Goal: Information Seeking & Learning: Learn about a topic

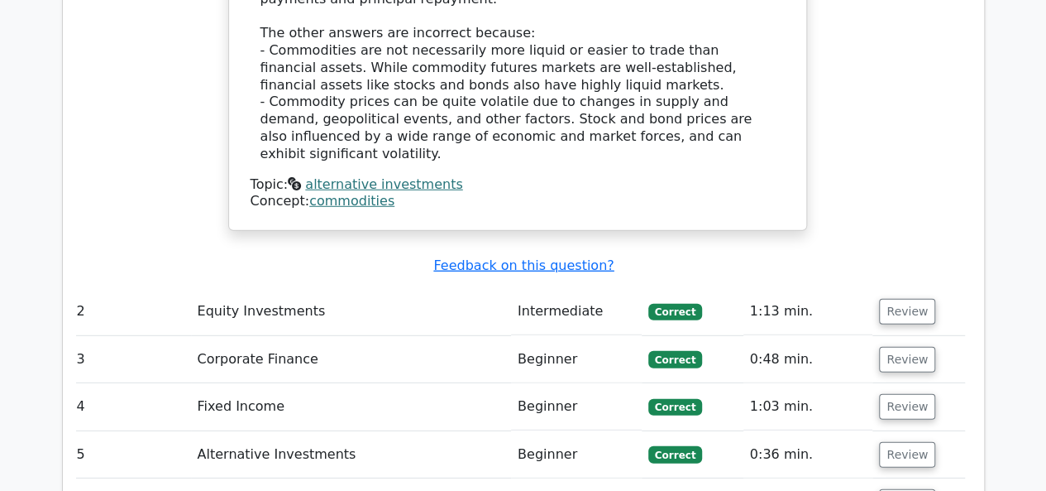
scroll to position [2194, 0]
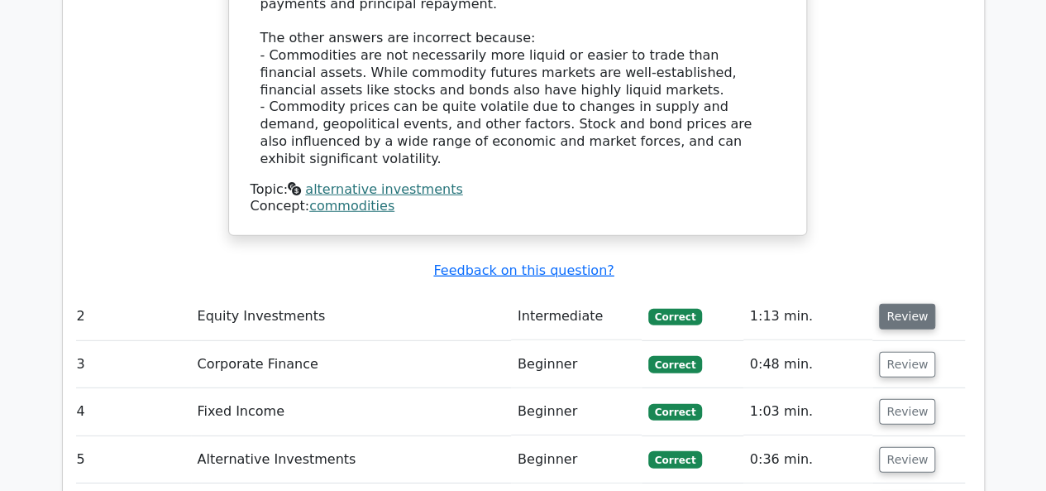
click at [895, 304] on button "Review" at bounding box center [907, 317] width 56 height 26
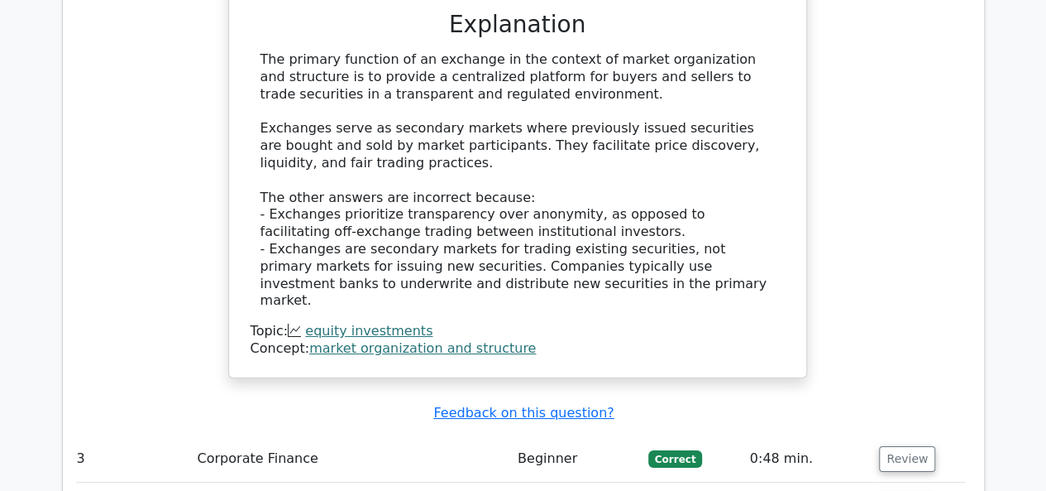
scroll to position [2872, 0]
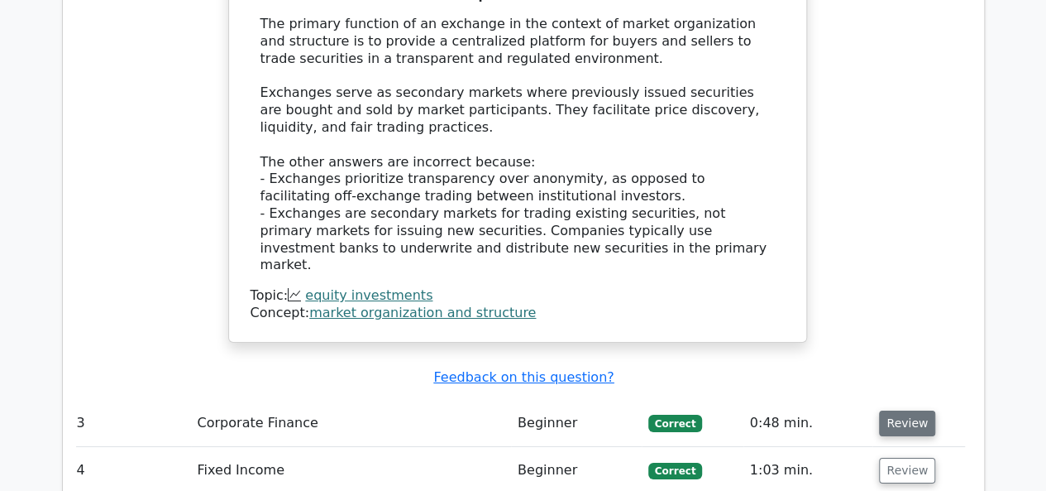
click at [891, 400] on td "Review" at bounding box center [919, 423] width 92 height 47
click at [891, 410] on button "Review" at bounding box center [907, 423] width 56 height 26
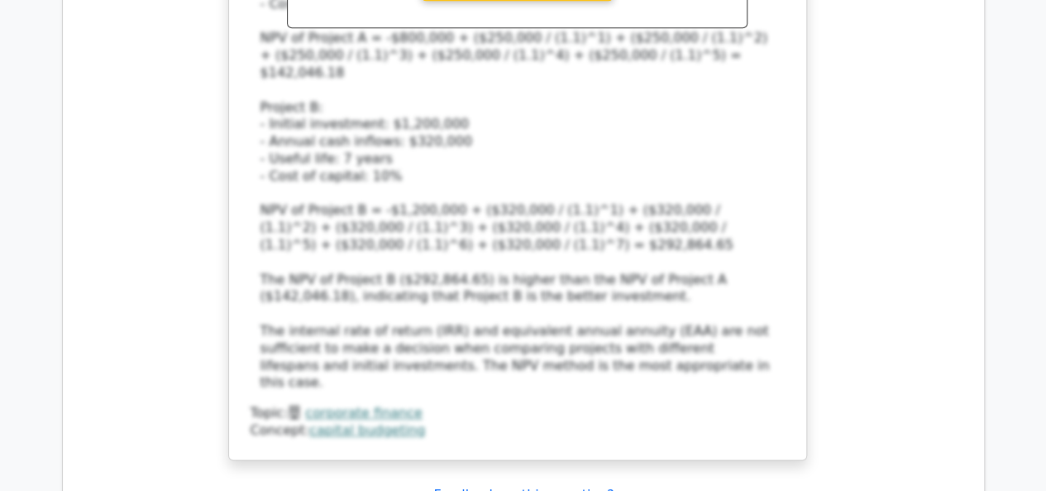
scroll to position [3969, 0]
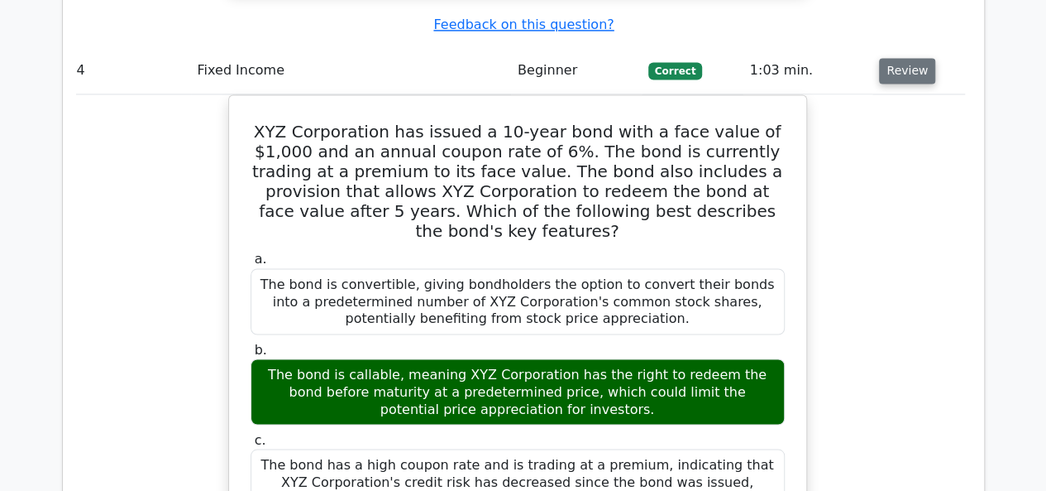
scroll to position [4865, 0]
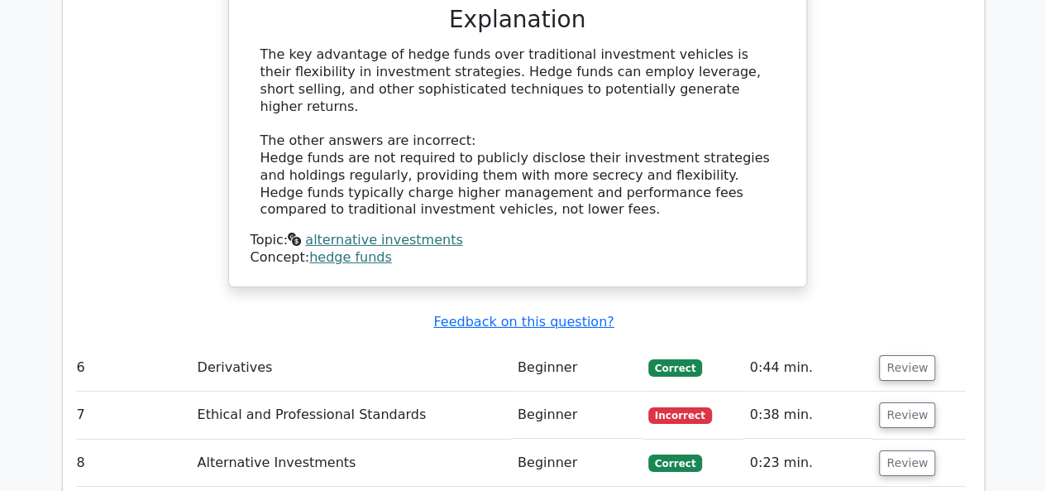
scroll to position [5740, 0]
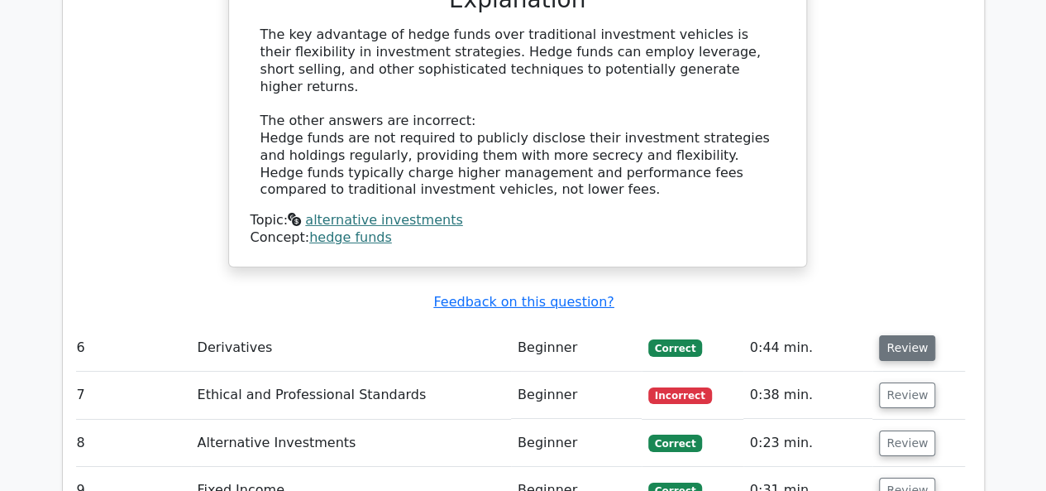
click at [892, 335] on button "Review" at bounding box center [907, 348] width 56 height 26
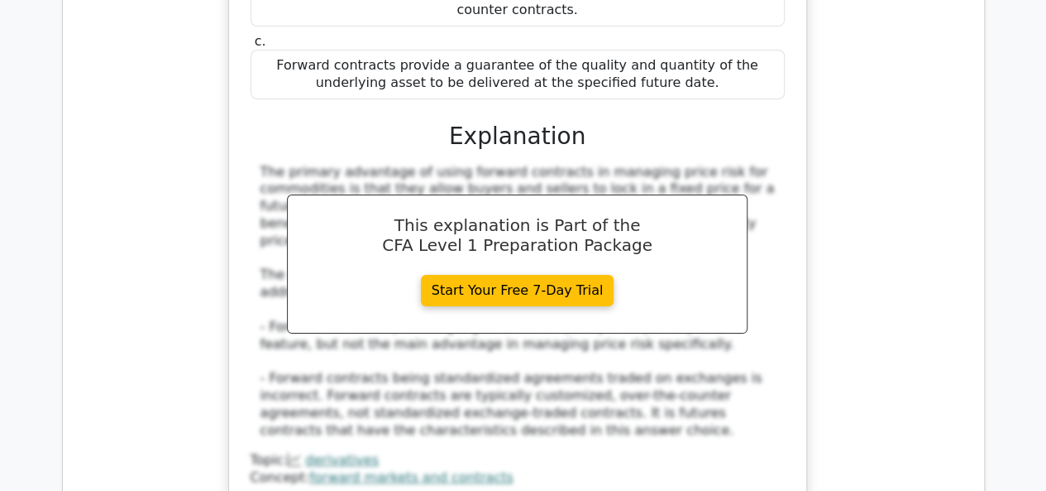
scroll to position [6316, 0]
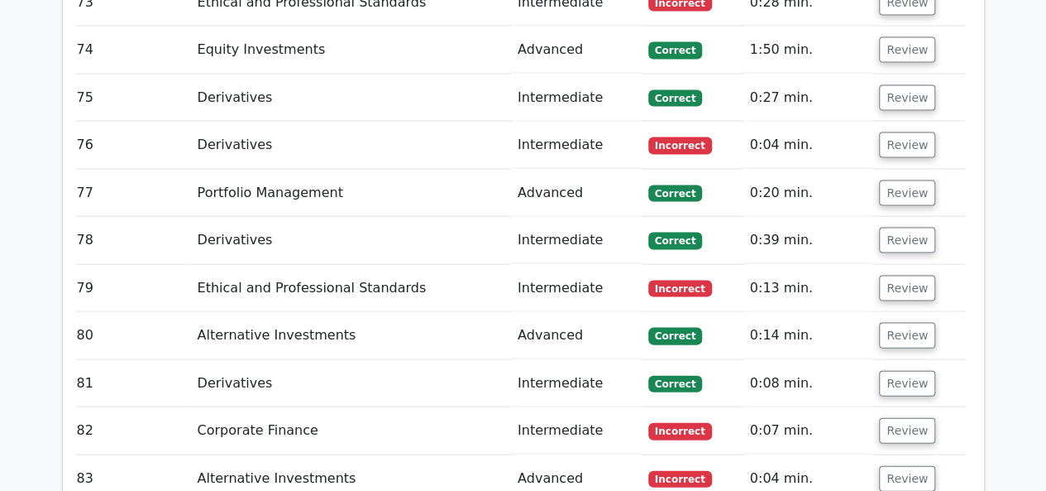
scroll to position [11089, 0]
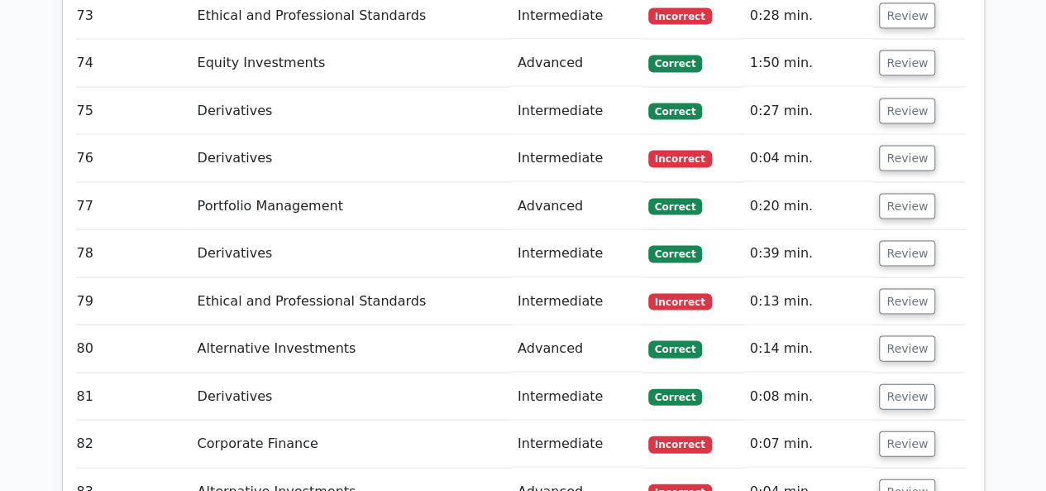
scroll to position [11017, 0]
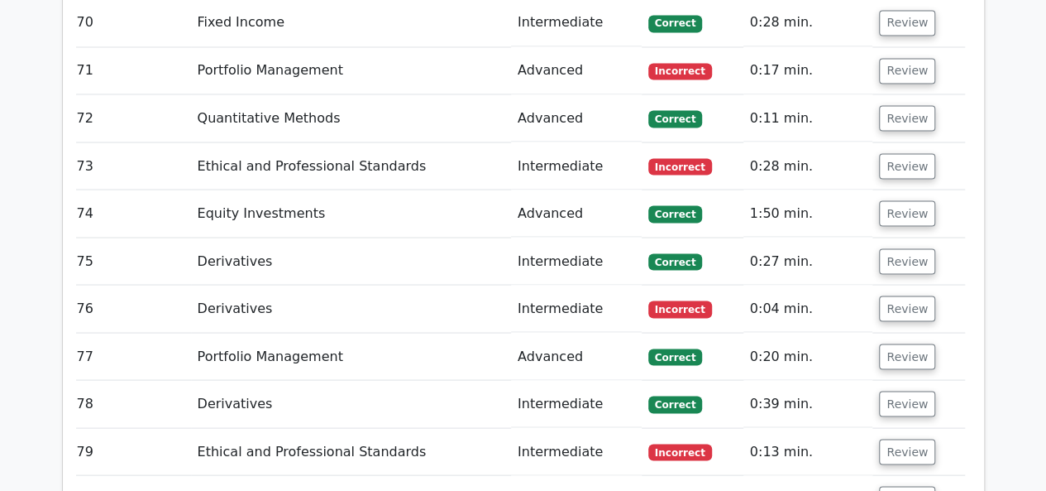
scroll to position [10868, 0]
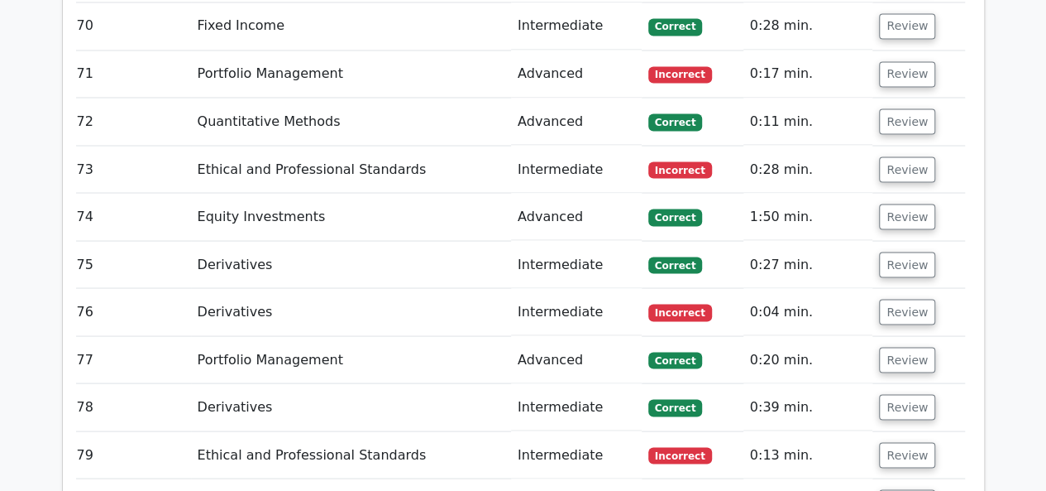
scroll to position [10863, 0]
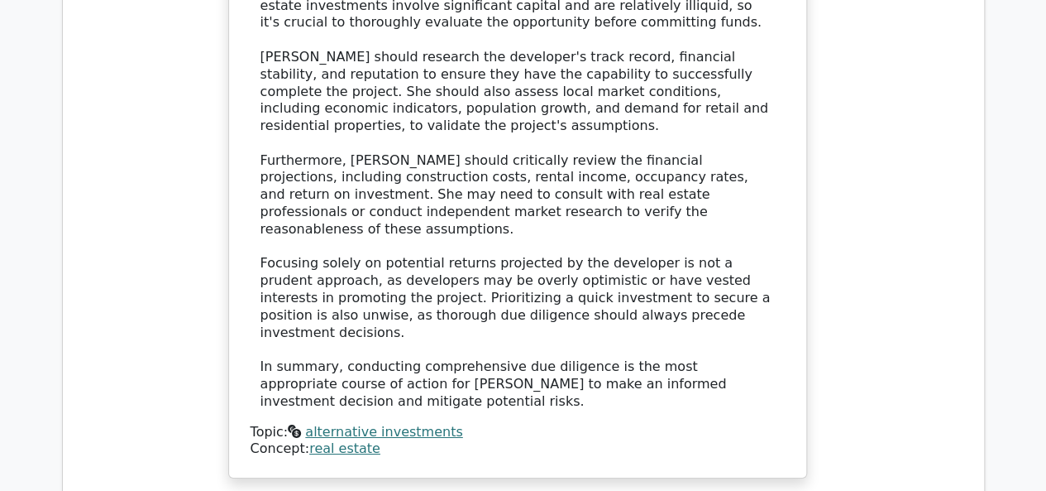
scroll to position [12019, 0]
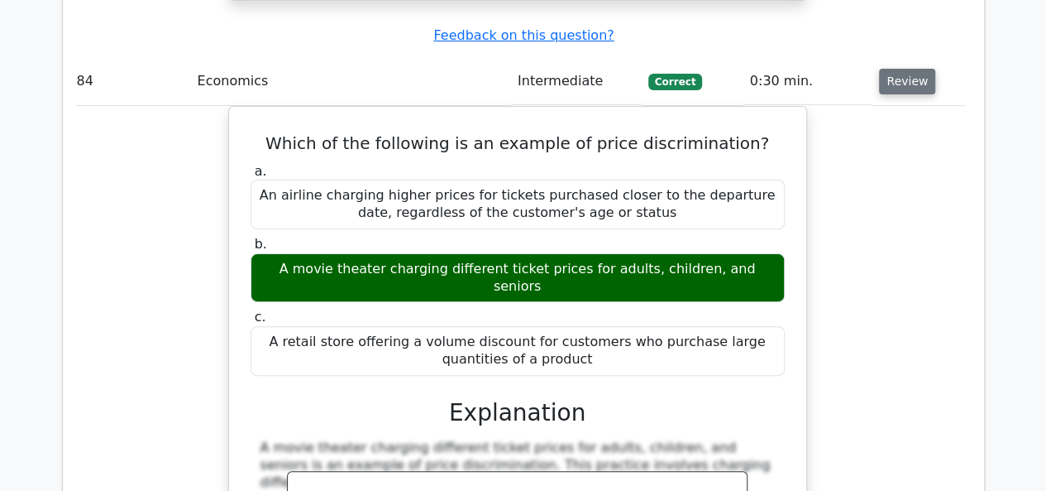
scroll to position [12672, 0]
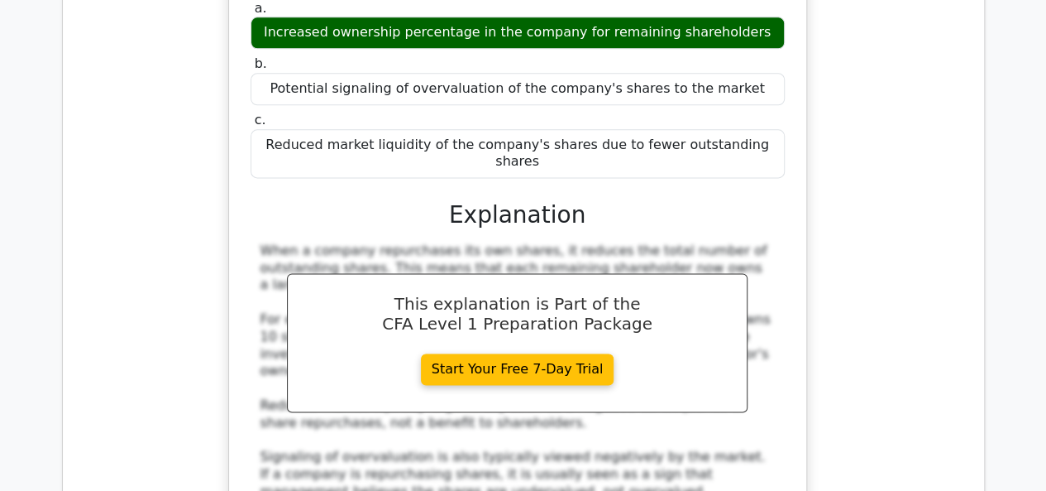
scroll to position [13481, 0]
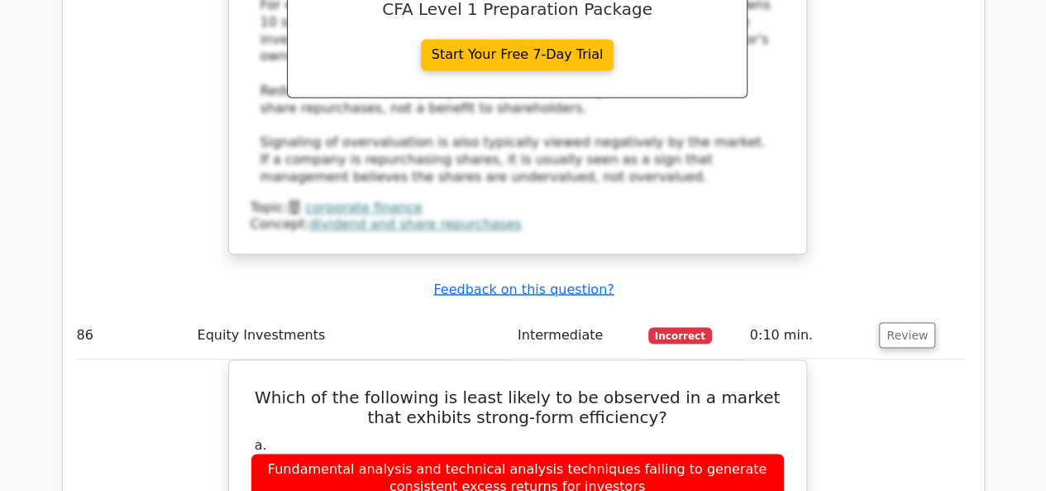
scroll to position [13994, 0]
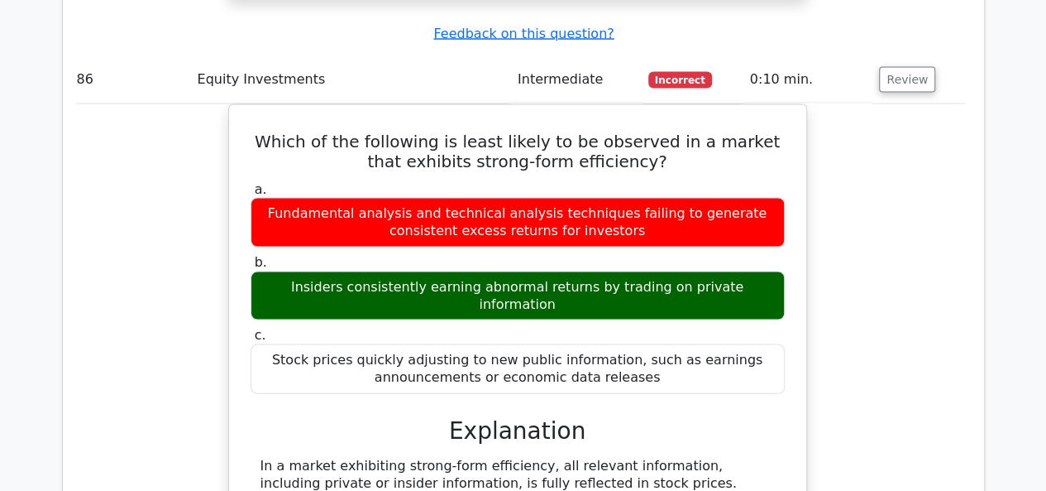
scroll to position [14148, 0]
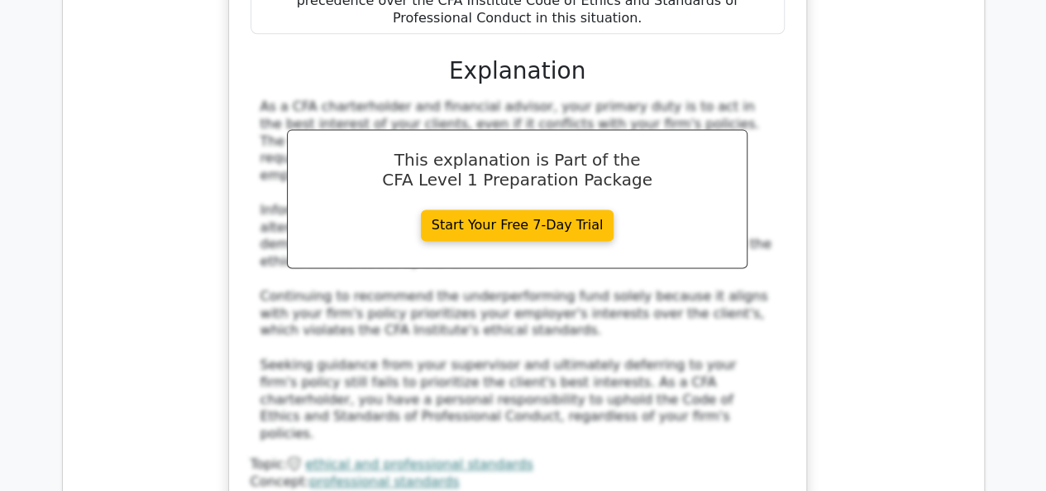
scroll to position [7351, 0]
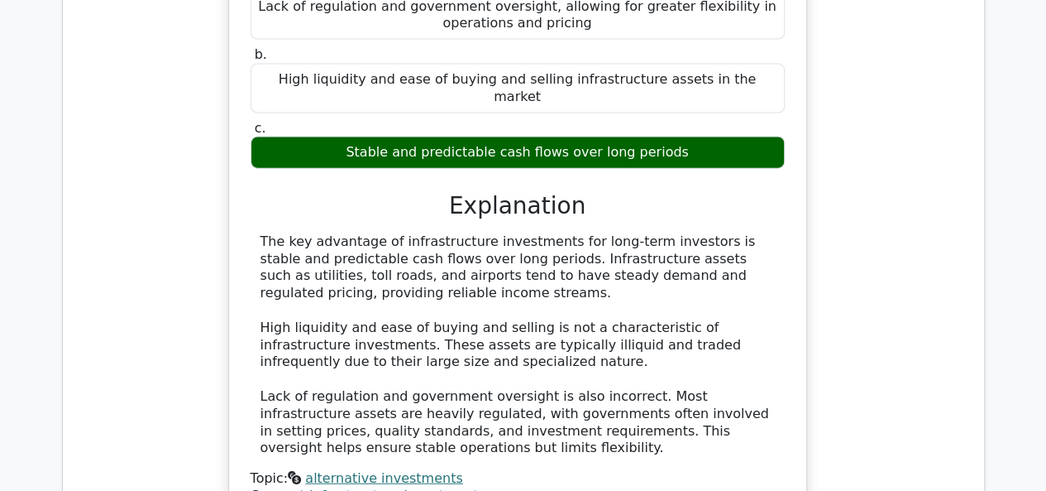
scroll to position [8100, 0]
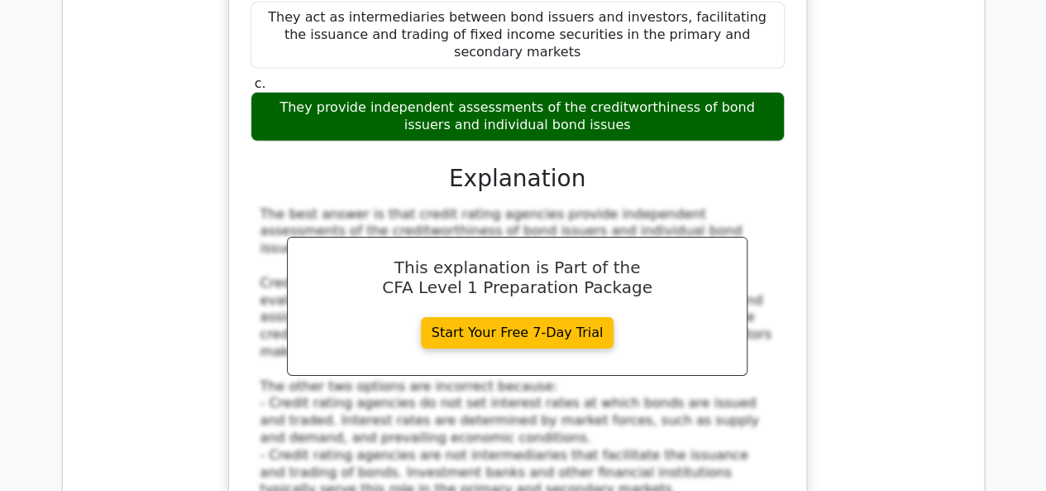
scroll to position [8871, 0]
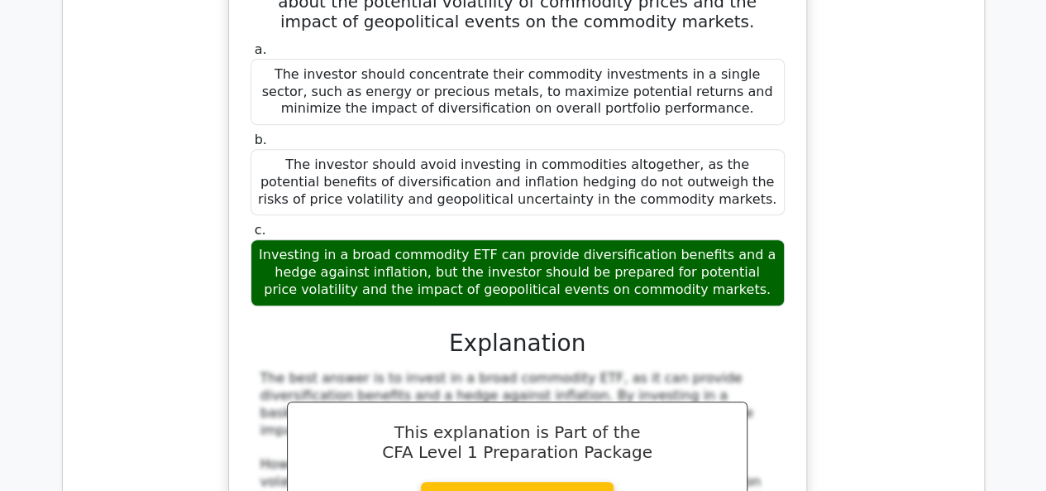
scroll to position [9692, 0]
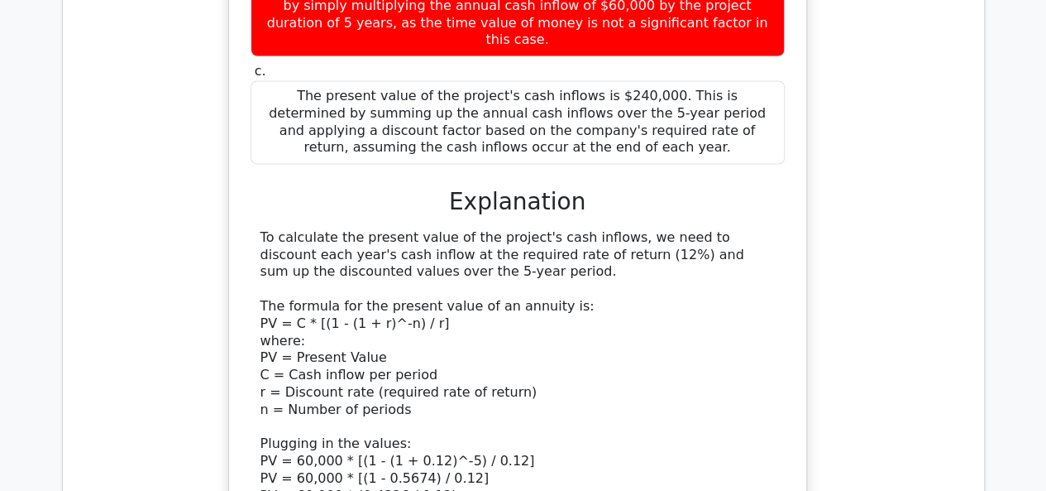
scroll to position [10823, 0]
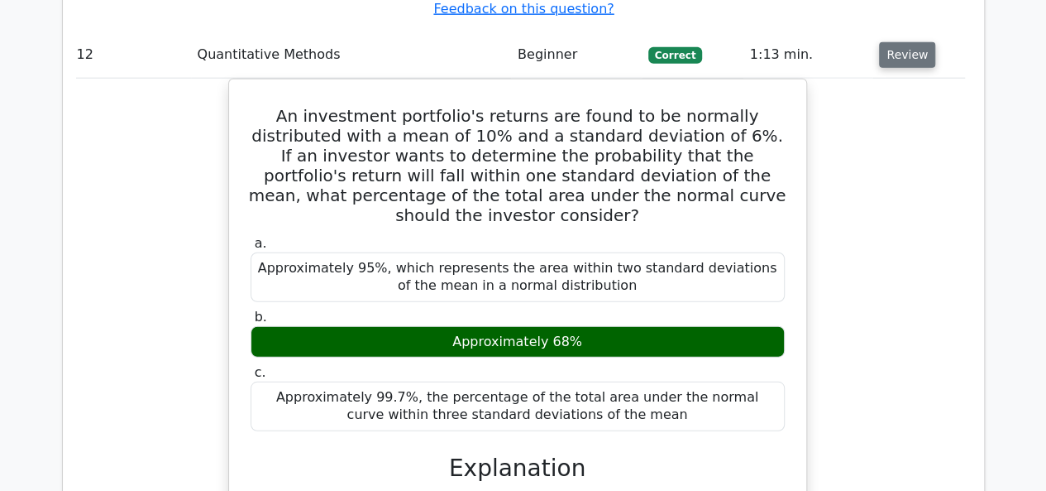
scroll to position [11541, 0]
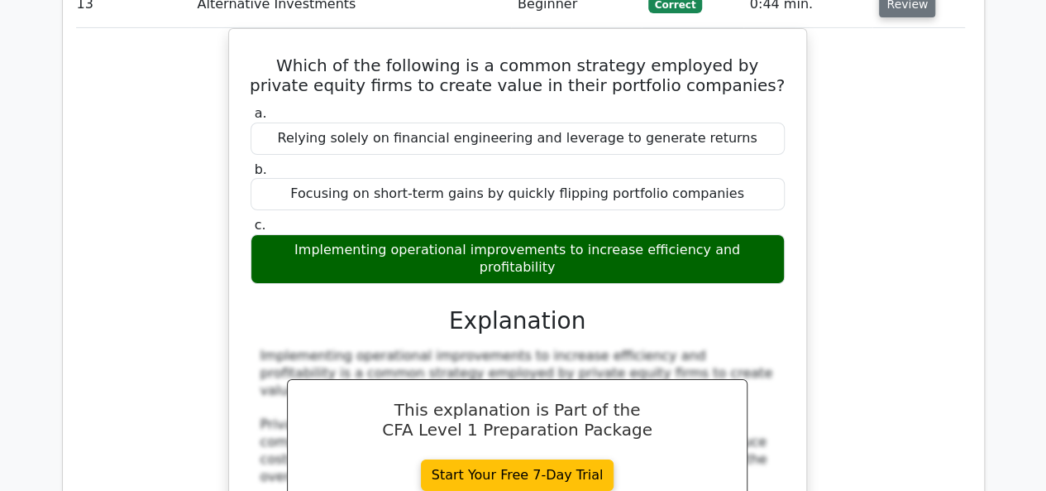
scroll to position [12335, 0]
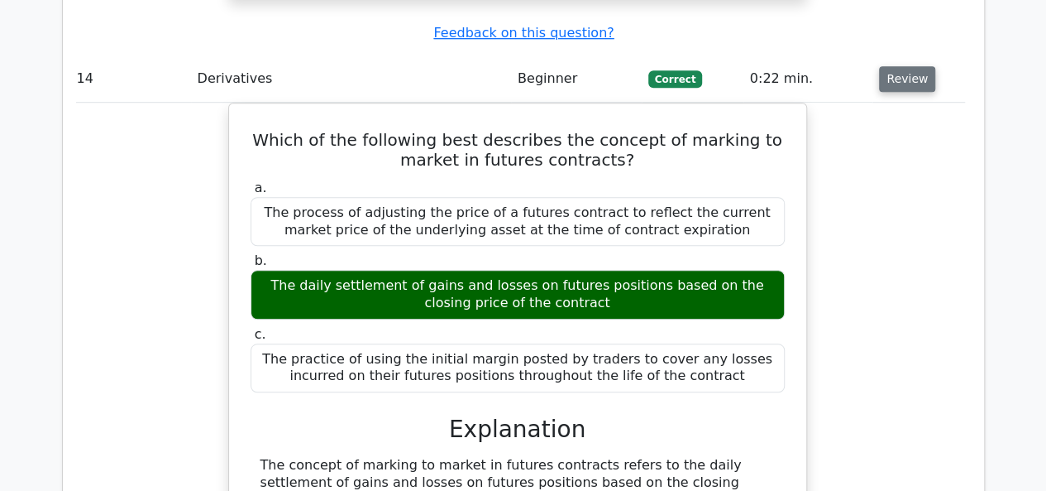
scroll to position [13105, 0]
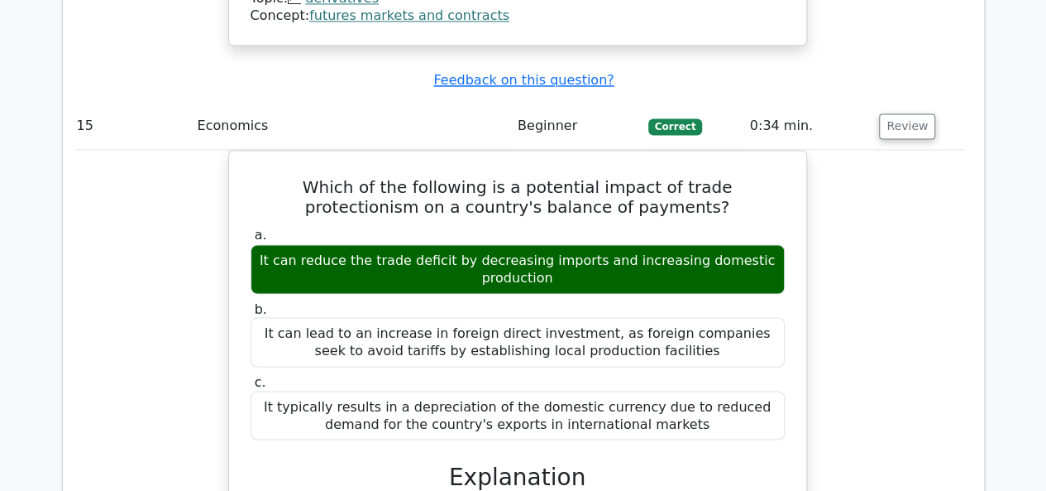
scroll to position [13869, 0]
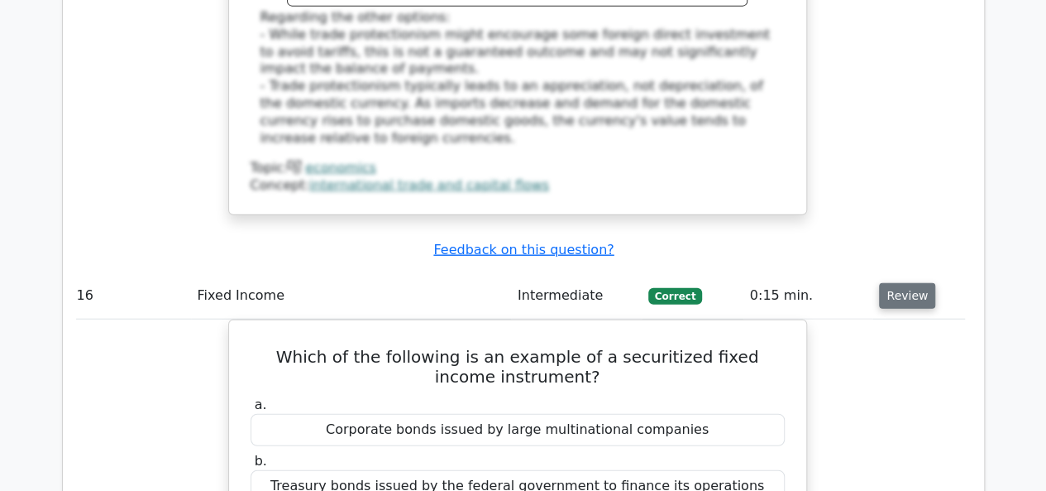
scroll to position [14536, 0]
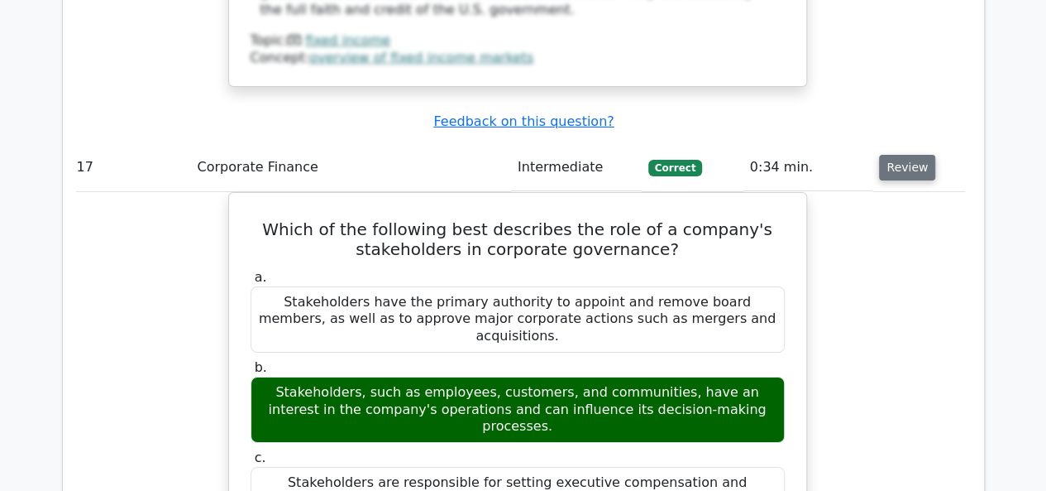
scroll to position [15402, 0]
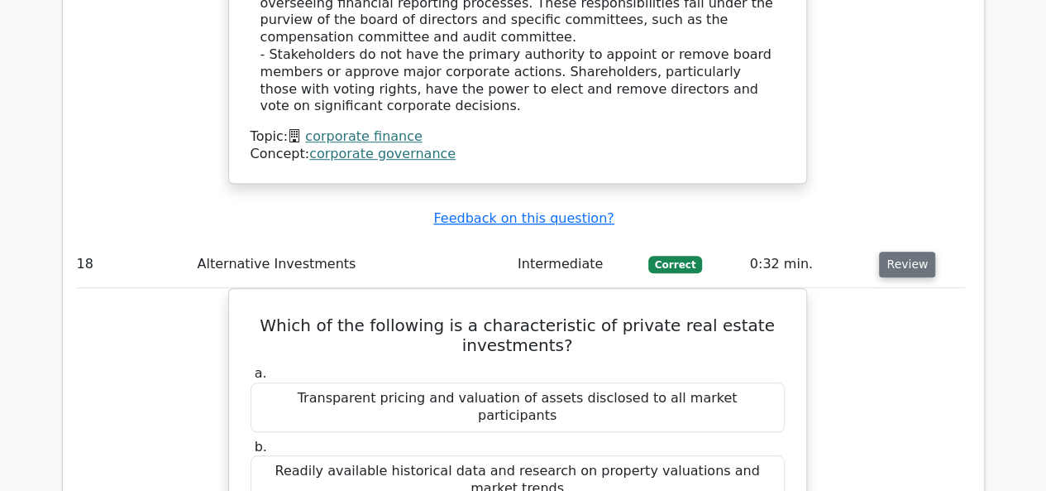
scroll to position [16217, 0]
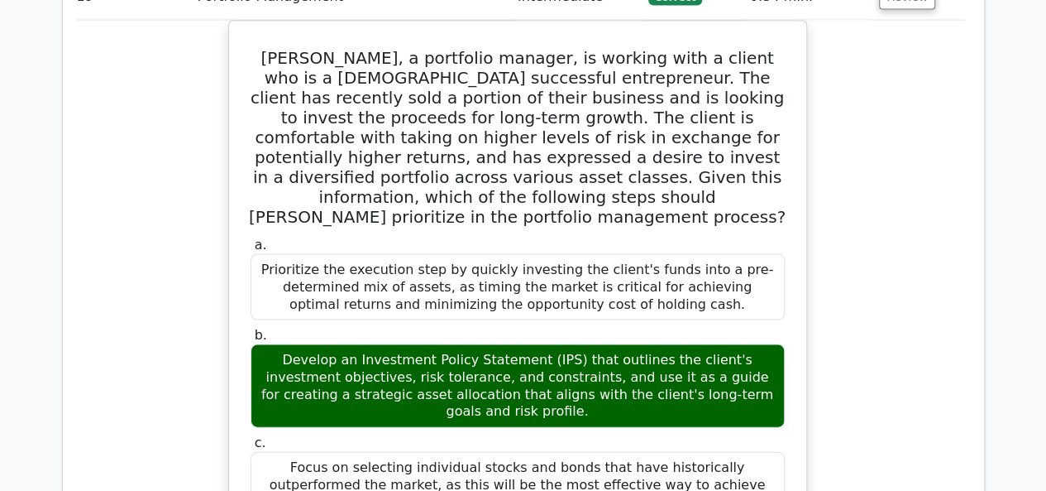
scroll to position [17300, 0]
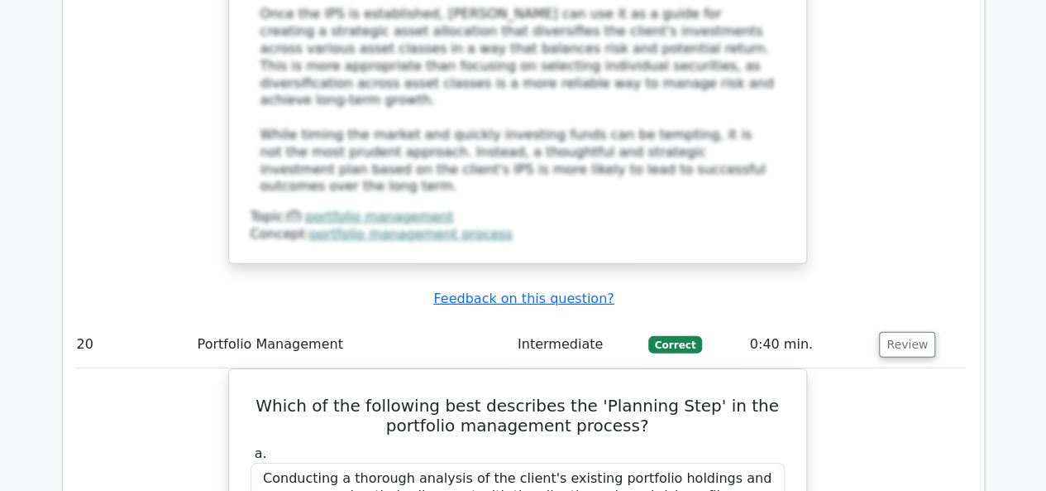
scroll to position [18074, 0]
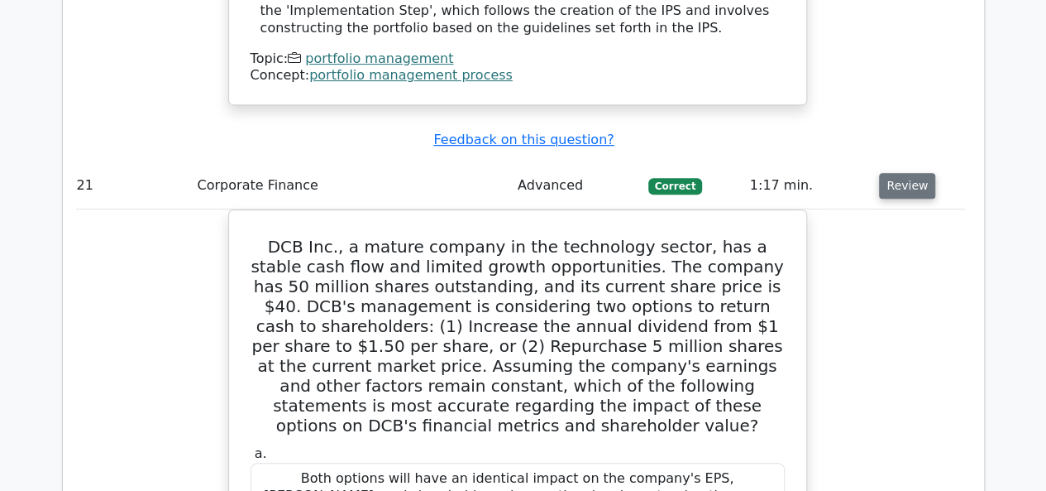
scroll to position [19150, 0]
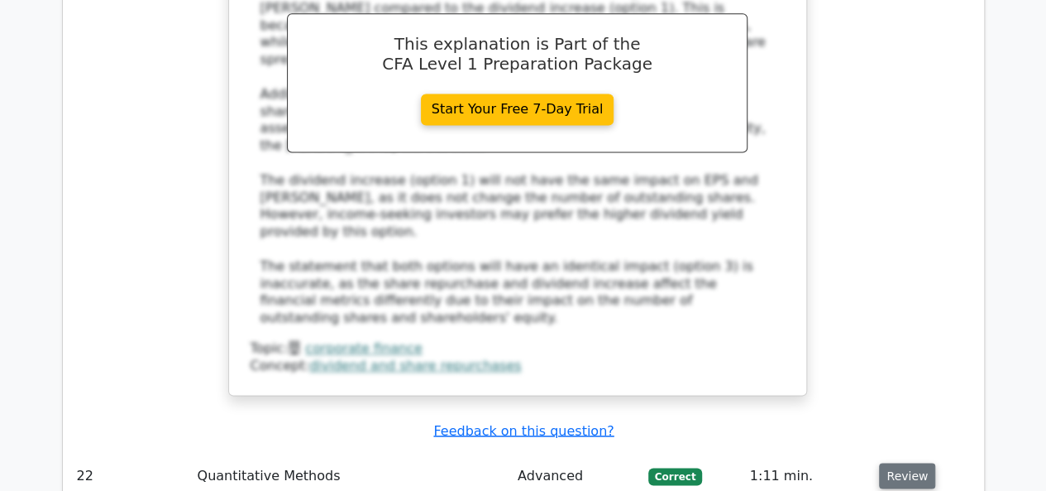
scroll to position [20024, 0]
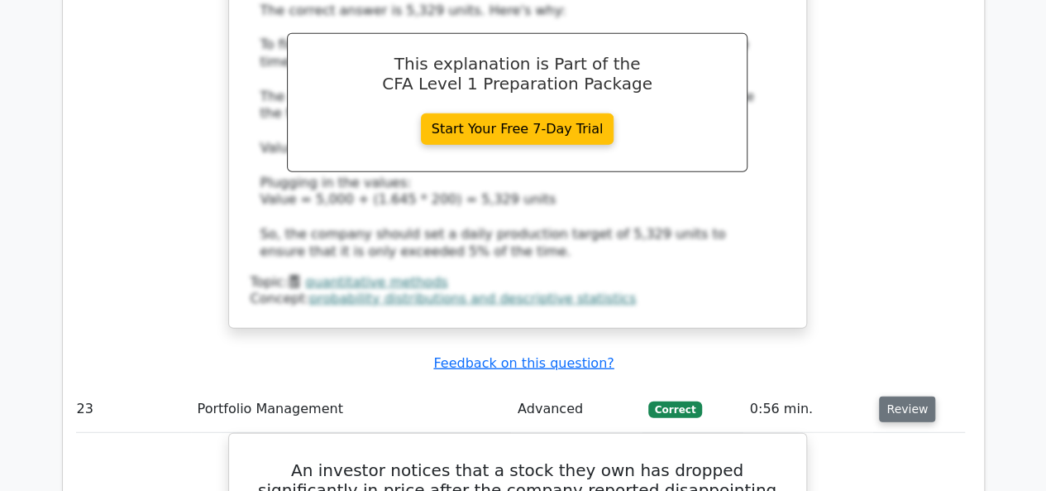
scroll to position [20896, 0]
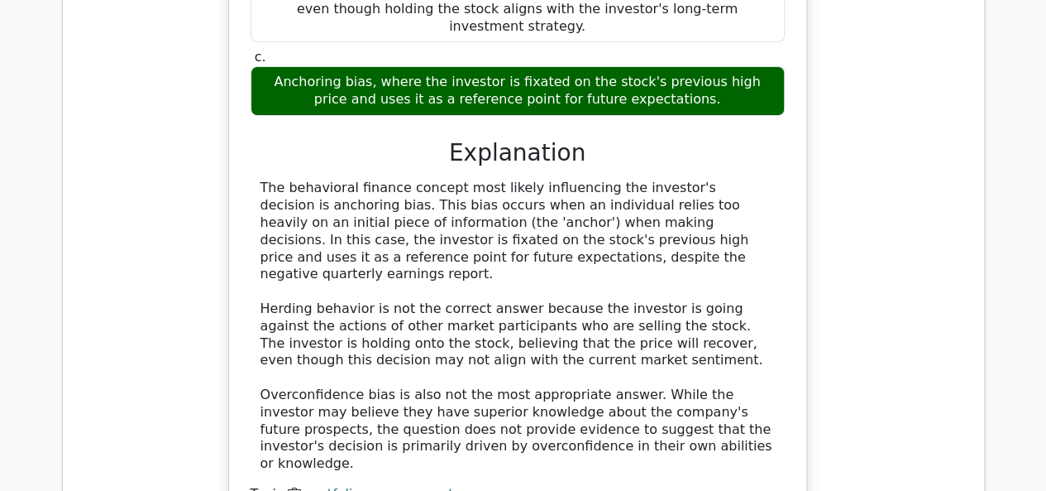
scroll to position [21654, 0]
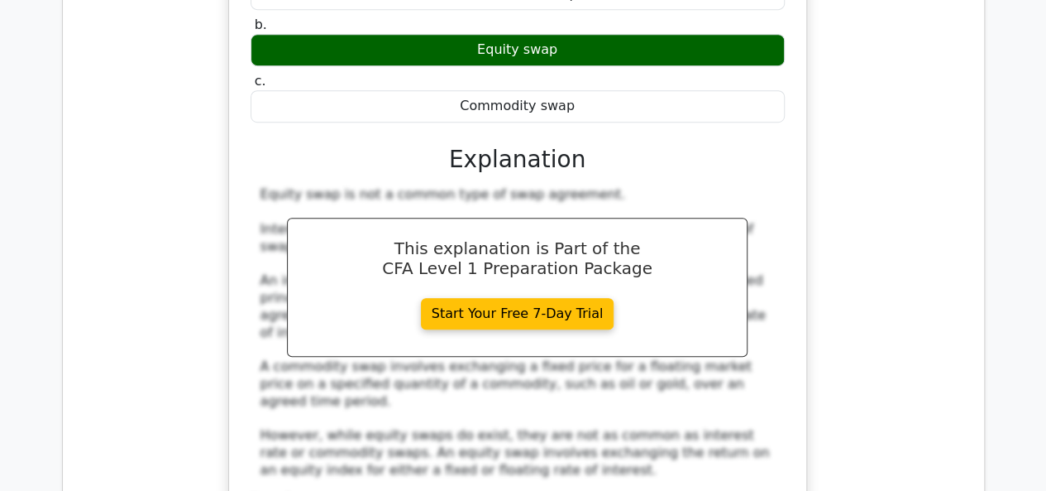
scroll to position [22408, 0]
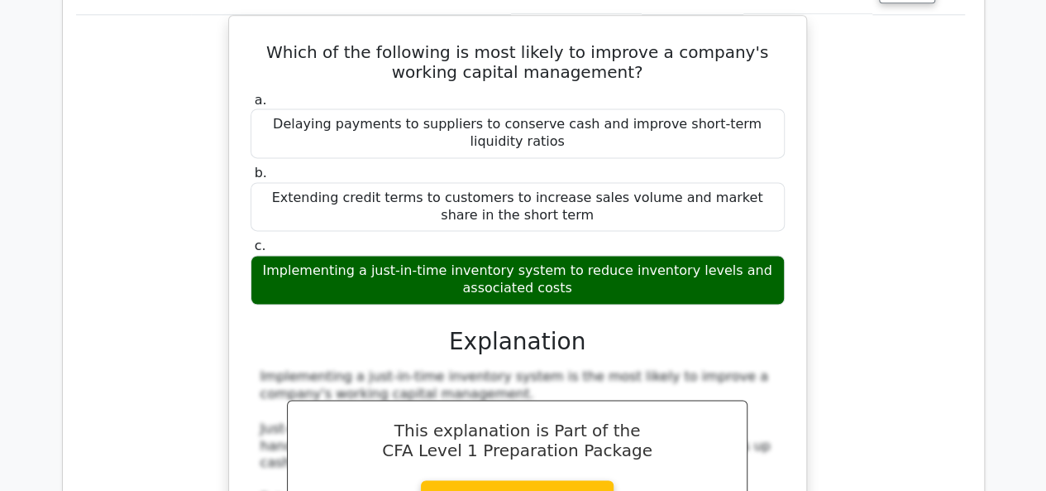
scroll to position [23080, 0]
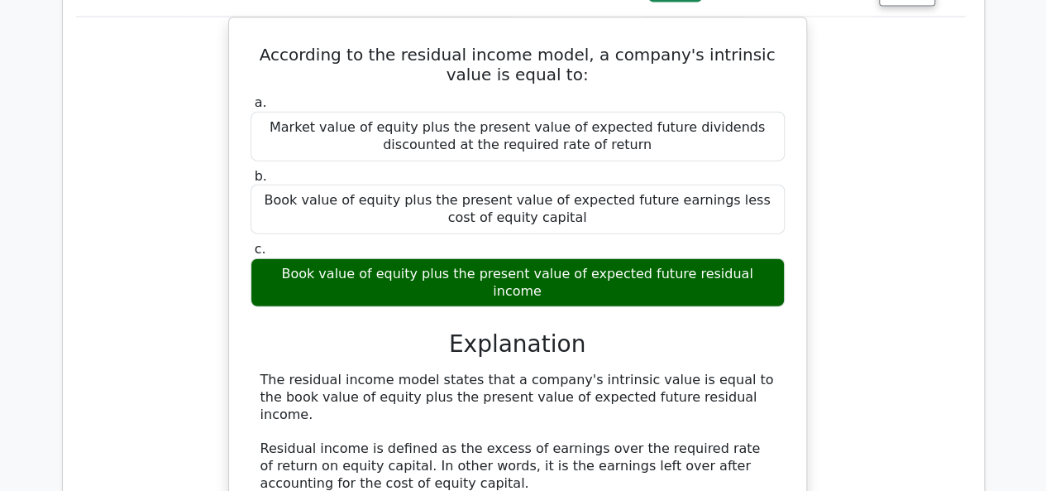
scroll to position [23829, 0]
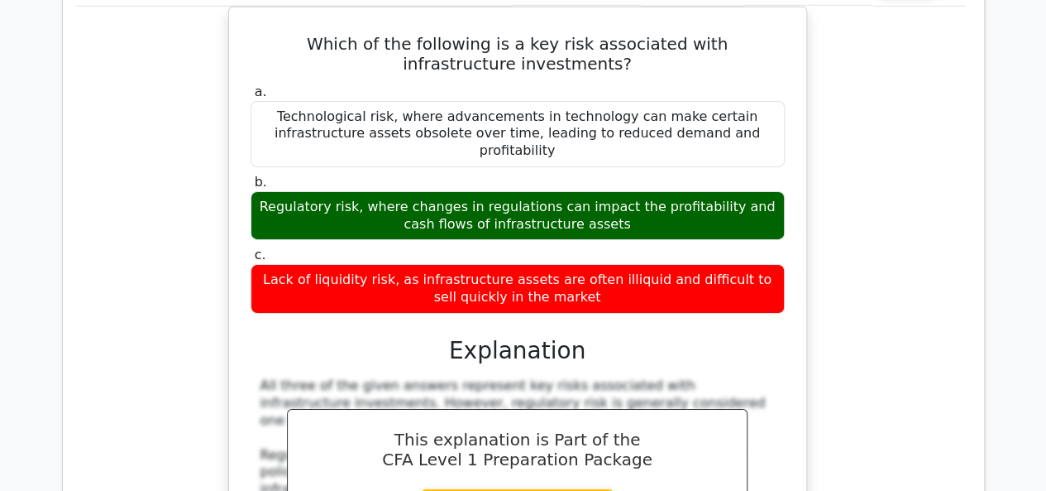
scroll to position [24625, 0]
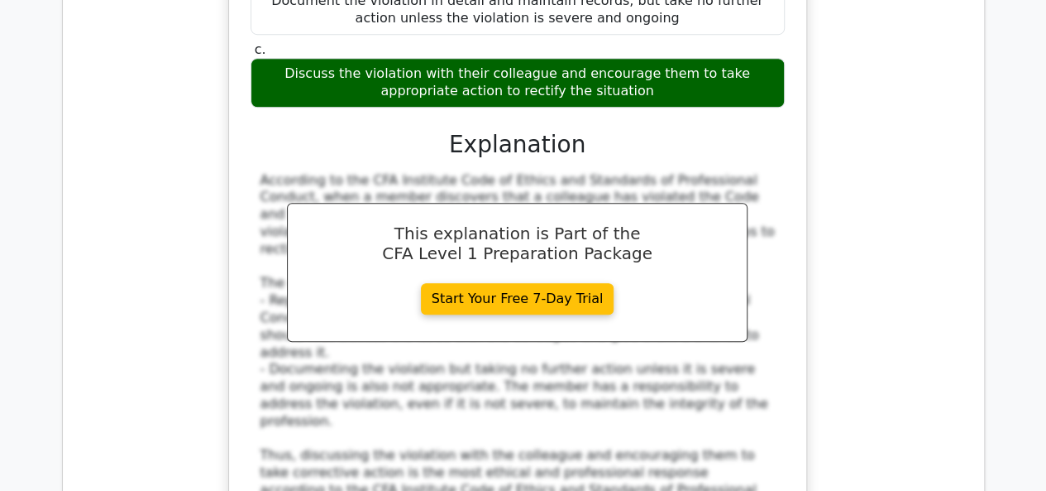
scroll to position [25735, 0]
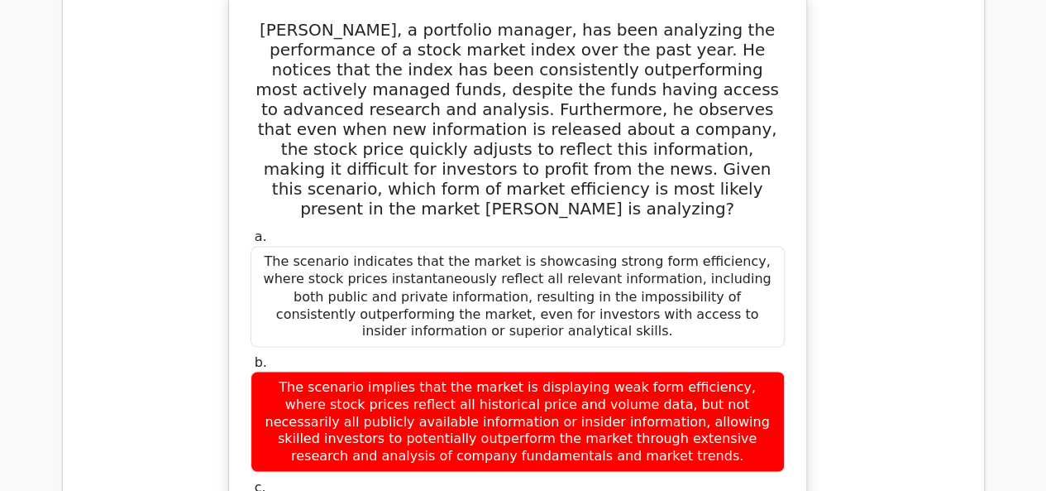
scroll to position [26389, 0]
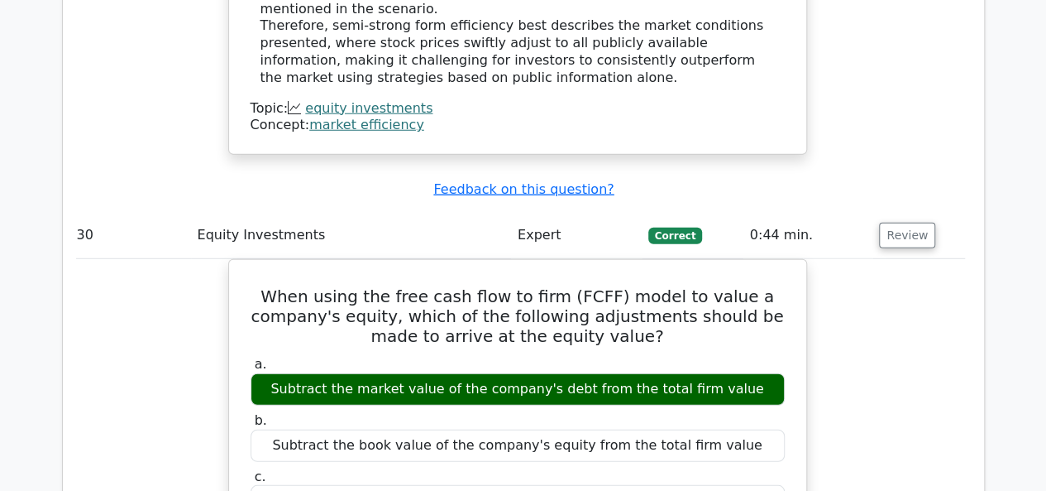
scroll to position [27285, 0]
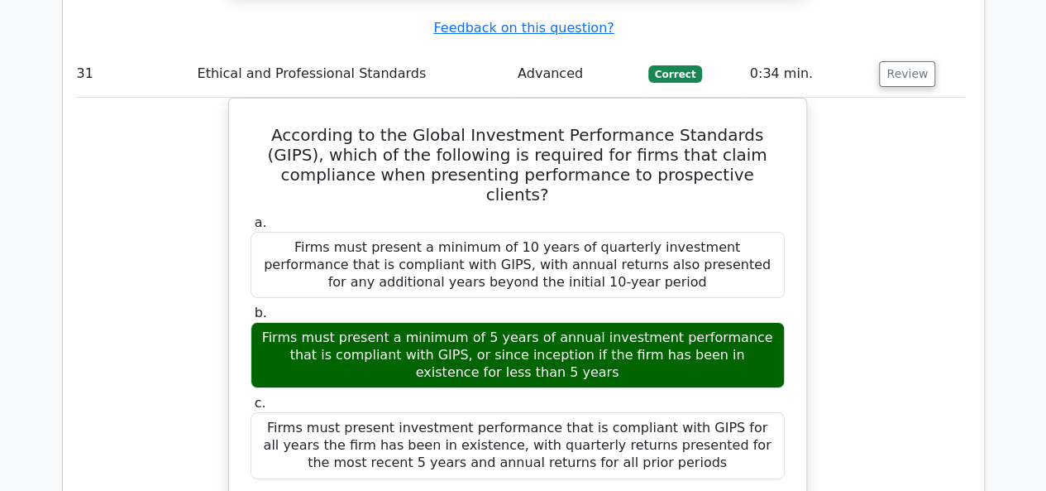
scroll to position [28126, 0]
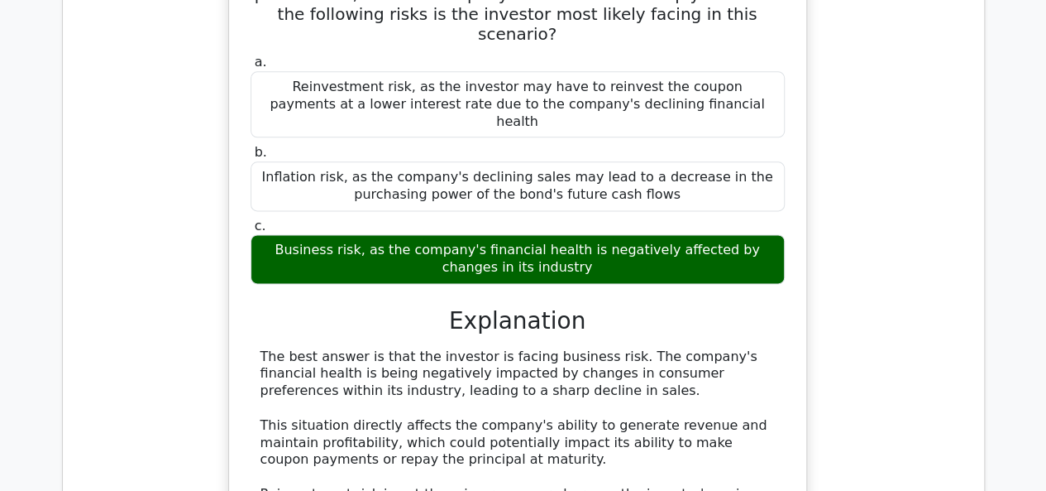
scroll to position [29247, 0]
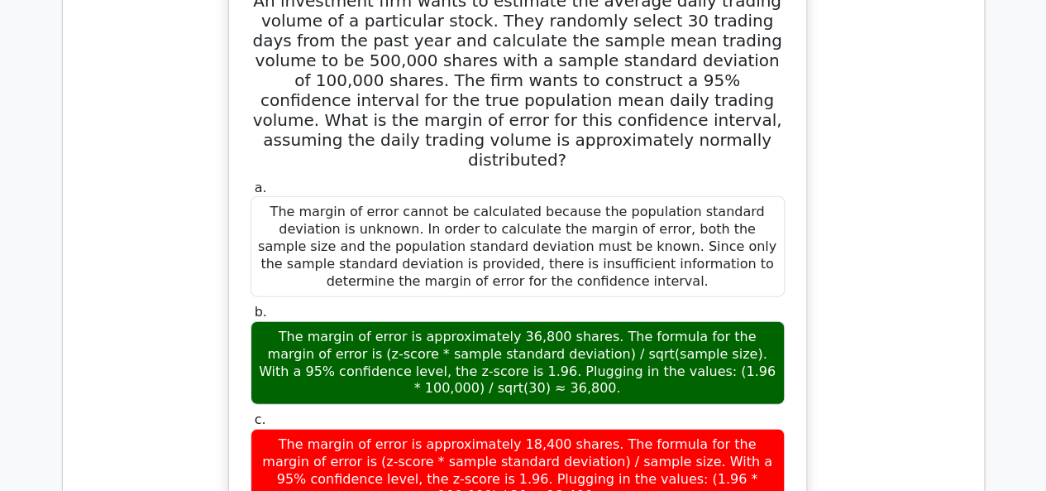
scroll to position [30020, 0]
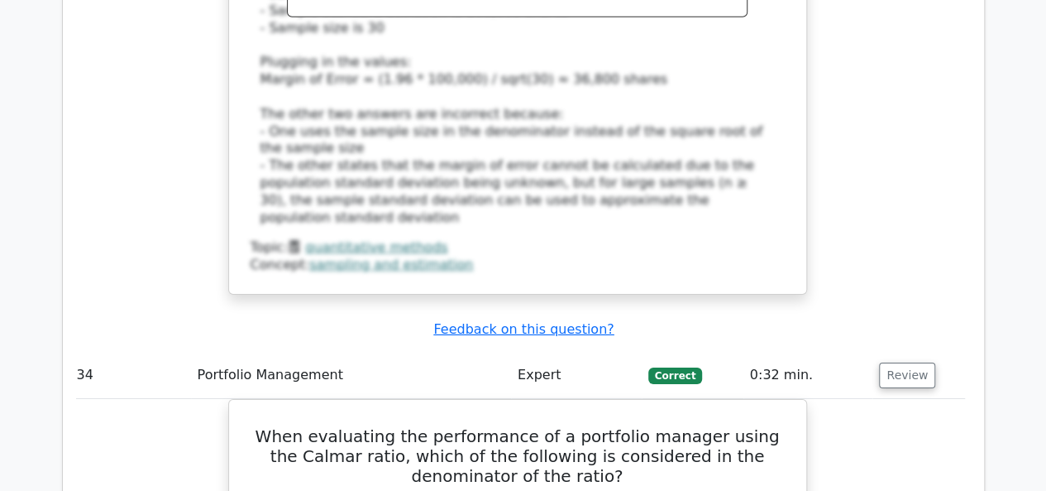
scroll to position [30787, 0]
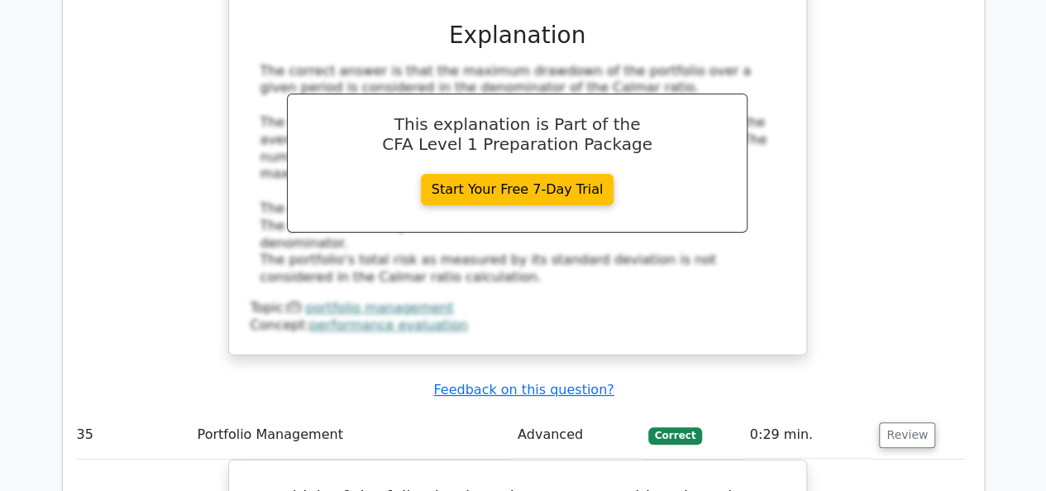
scroll to position [31443, 0]
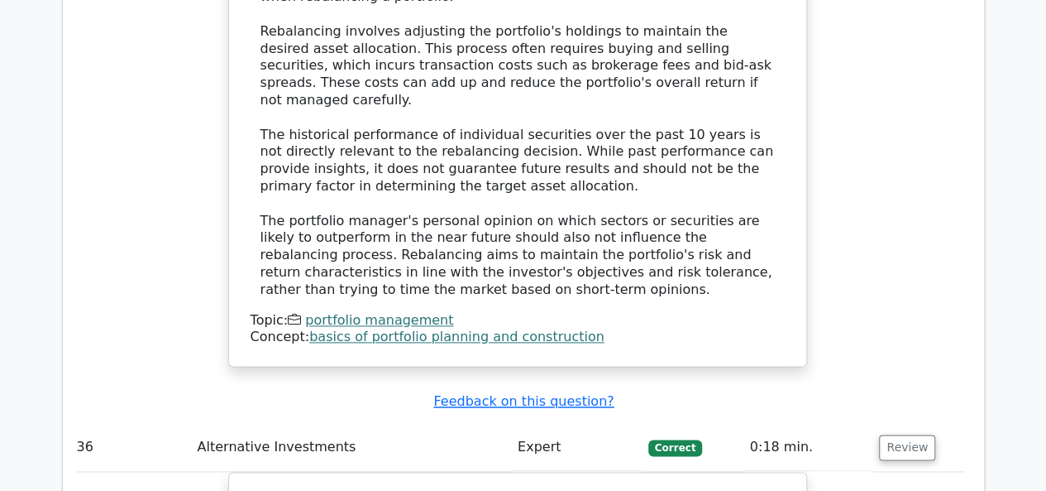
scroll to position [32304, 0]
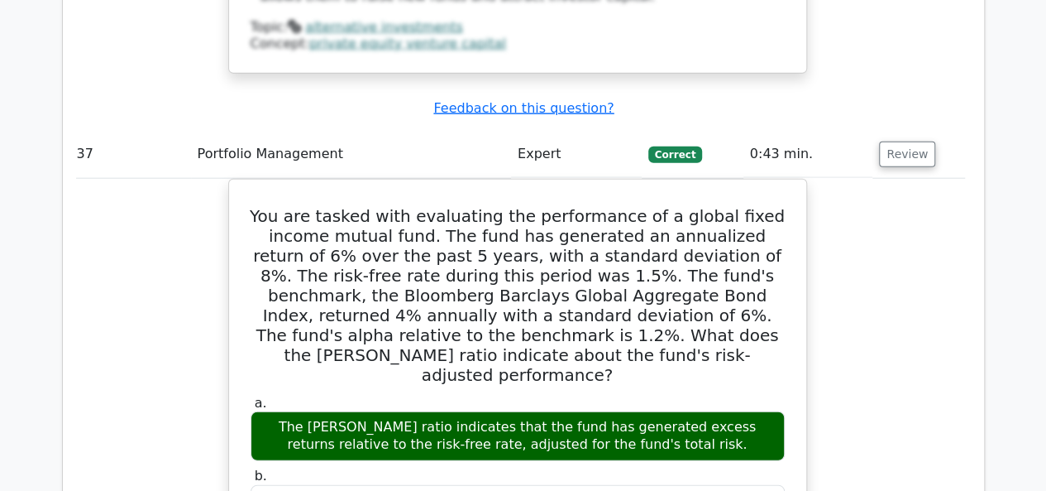
scroll to position [33326, 0]
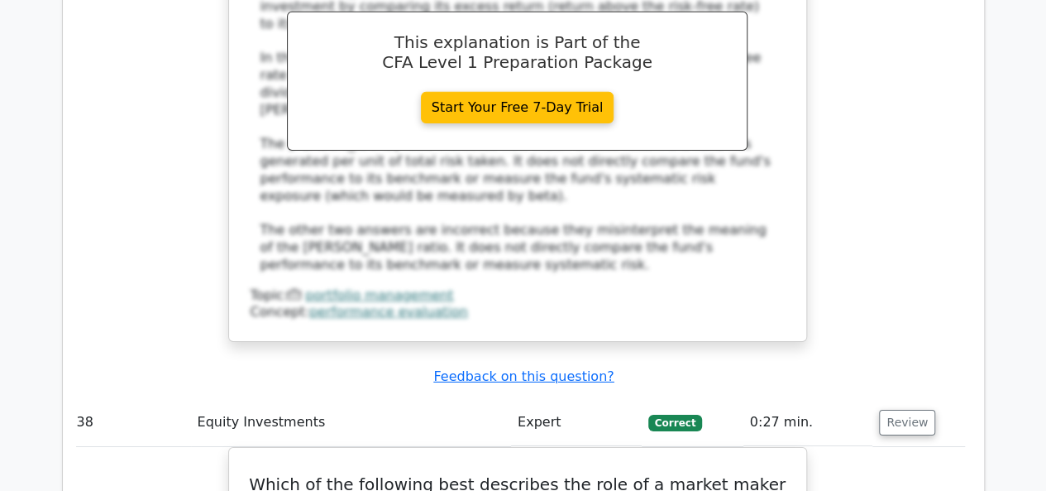
scroll to position [34109, 0]
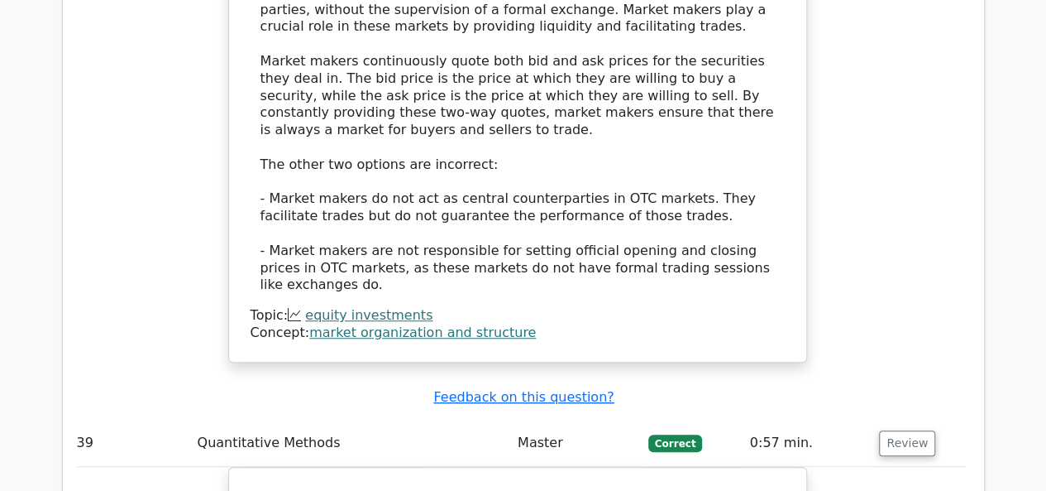
scroll to position [34953, 0]
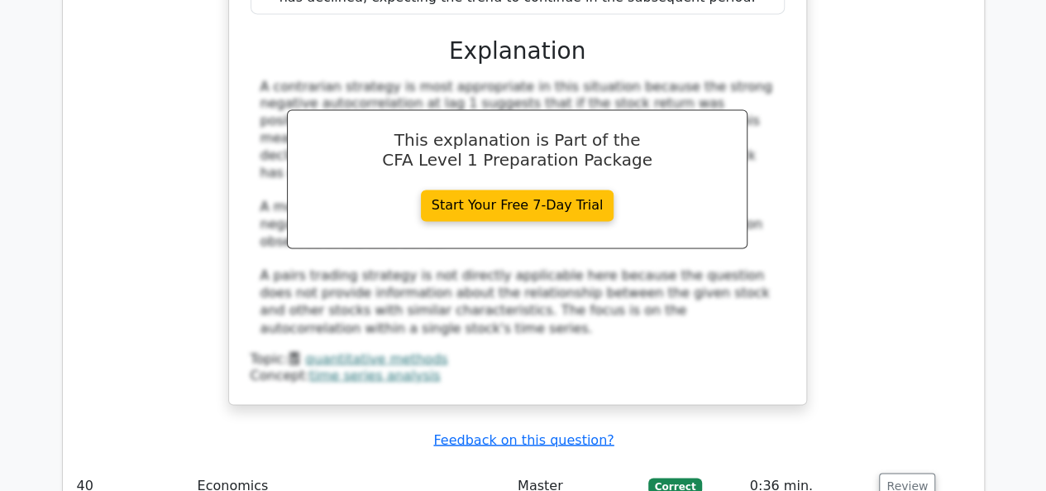
scroll to position [35866, 0]
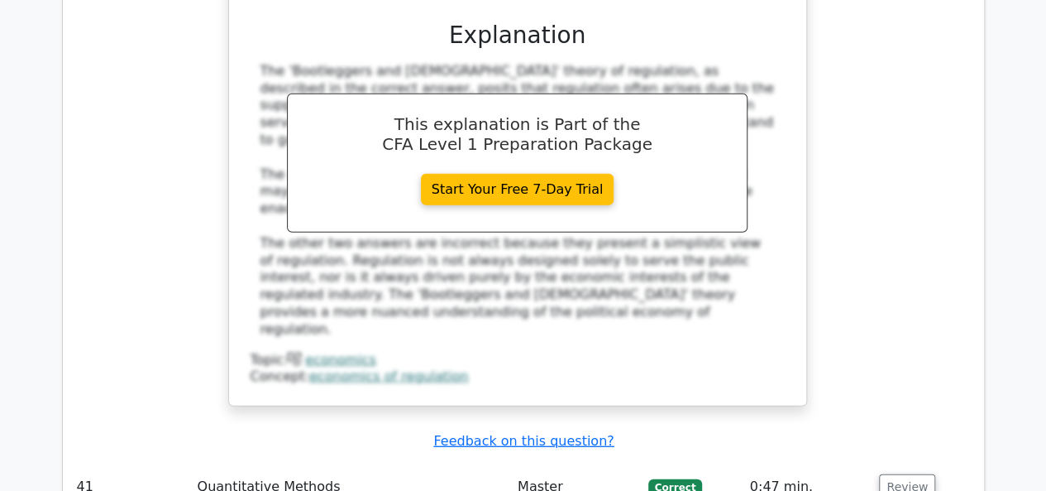
scroll to position [36611, 0]
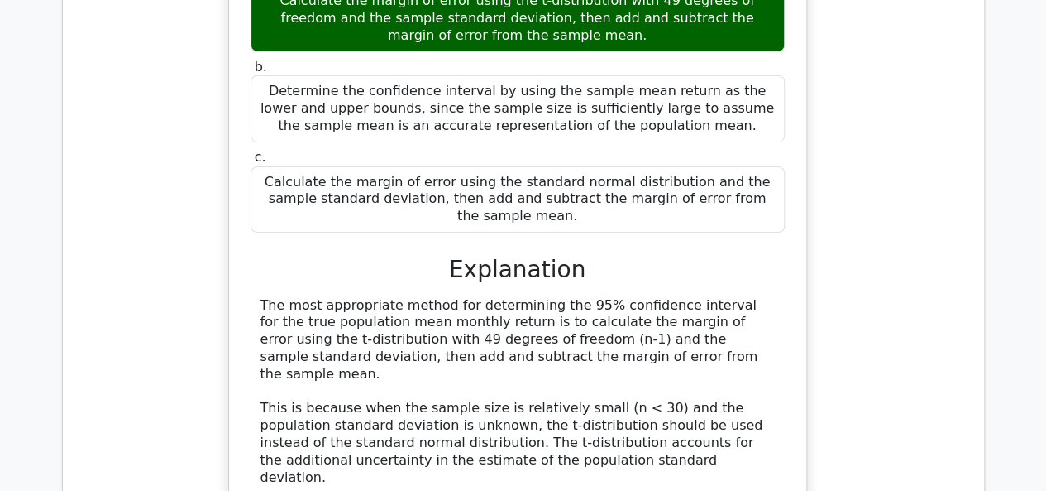
scroll to position [37355, 0]
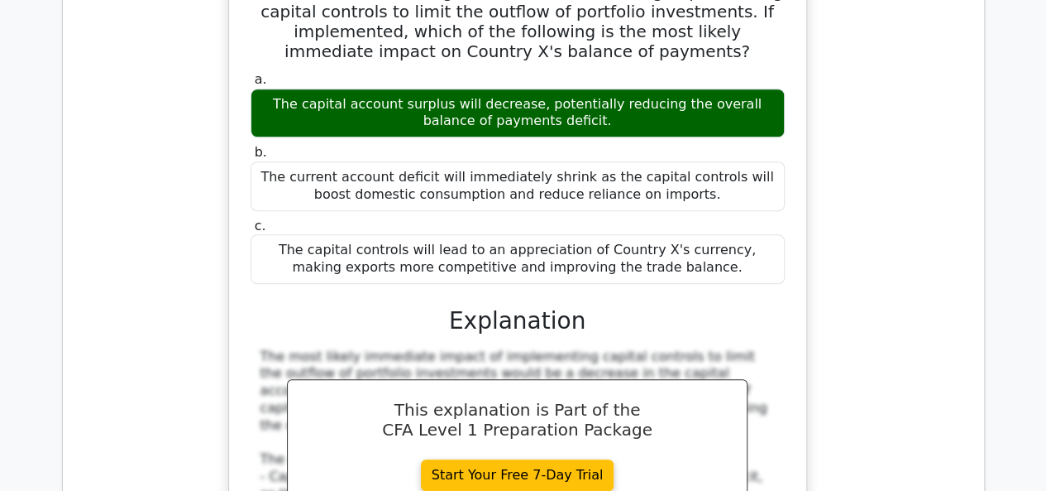
scroll to position [38209, 0]
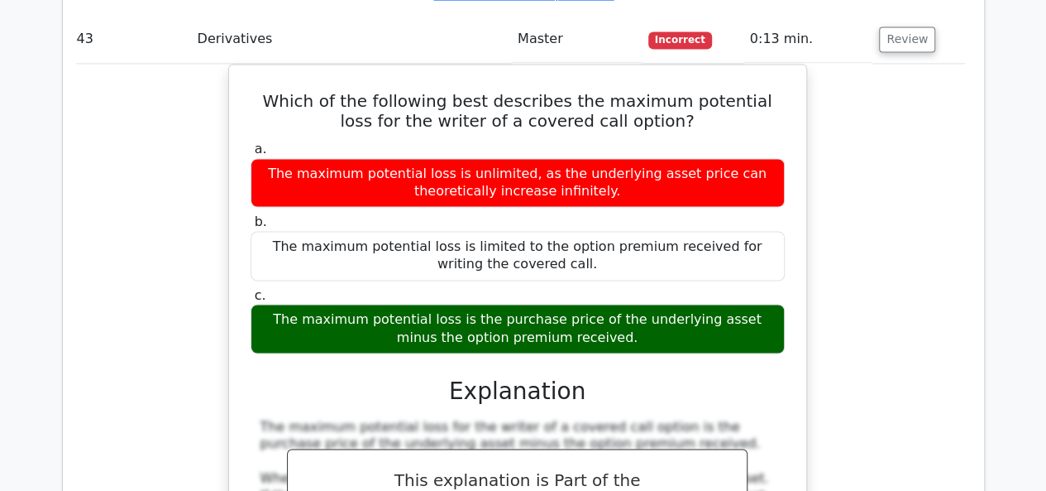
scroll to position [38887, 0]
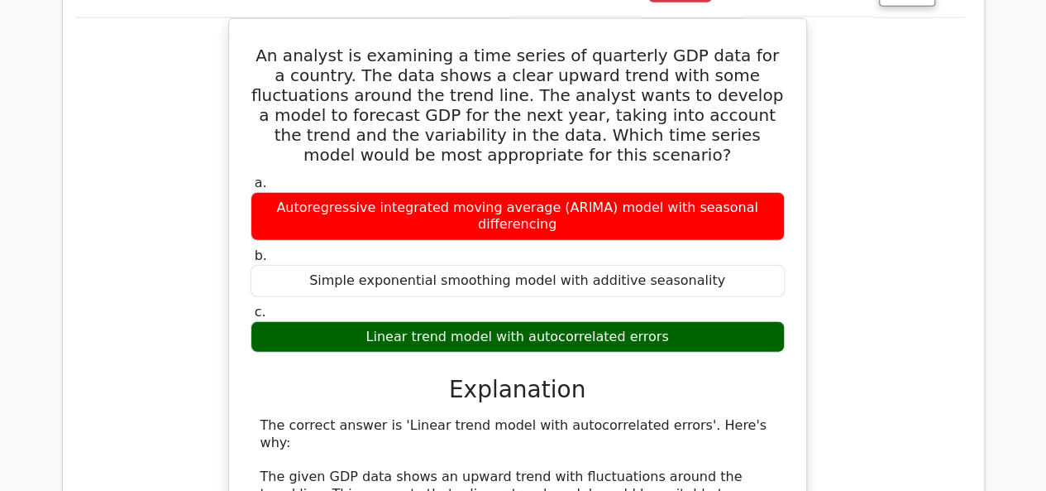
scroll to position [39724, 0]
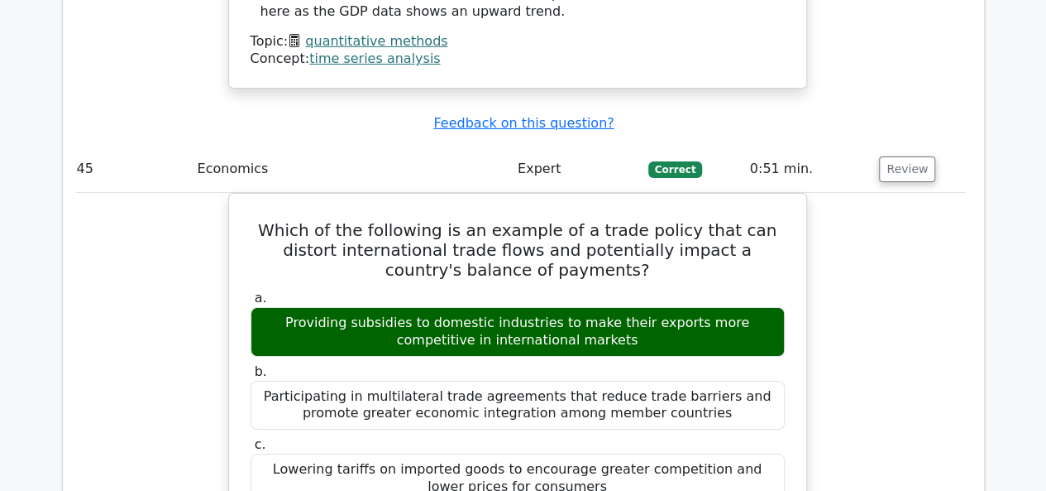
scroll to position [40475, 0]
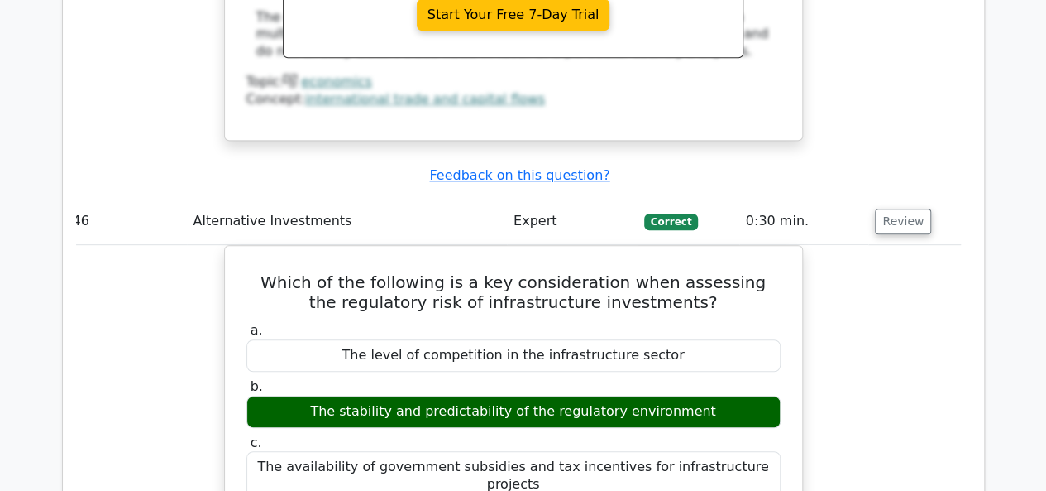
scroll to position [41134, 0]
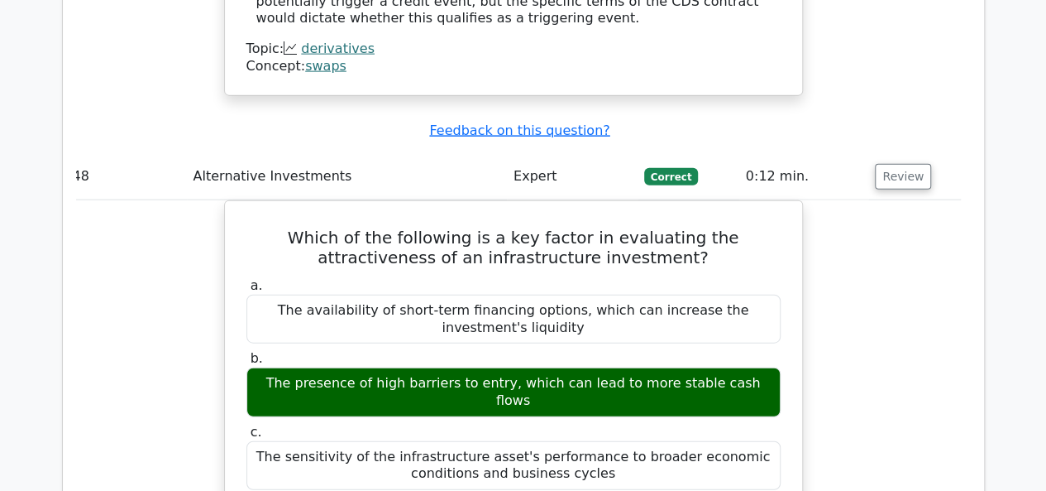
scroll to position [42667, 0]
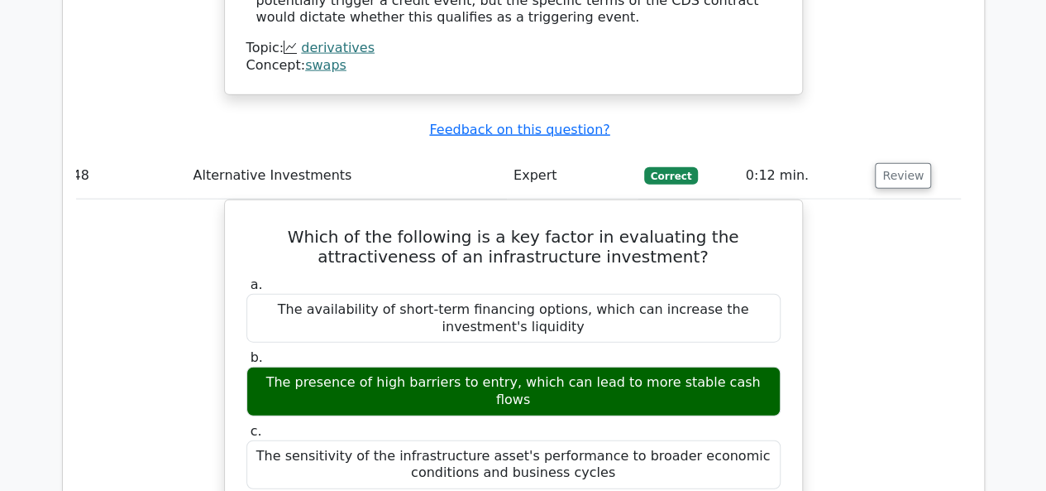
drag, startPoint x: 898, startPoint y: 158, endPoint x: 916, endPoint y: 60, distance: 99.1
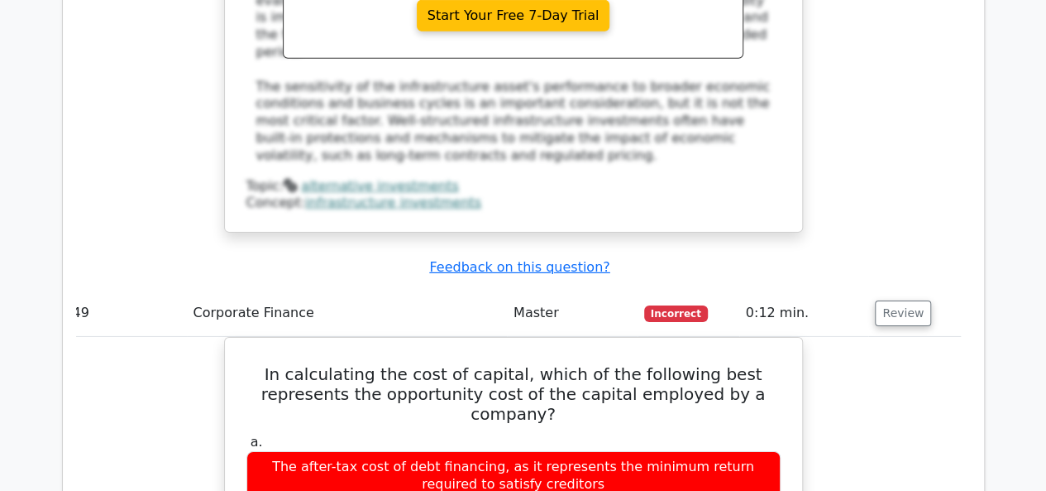
scroll to position [43332, 0]
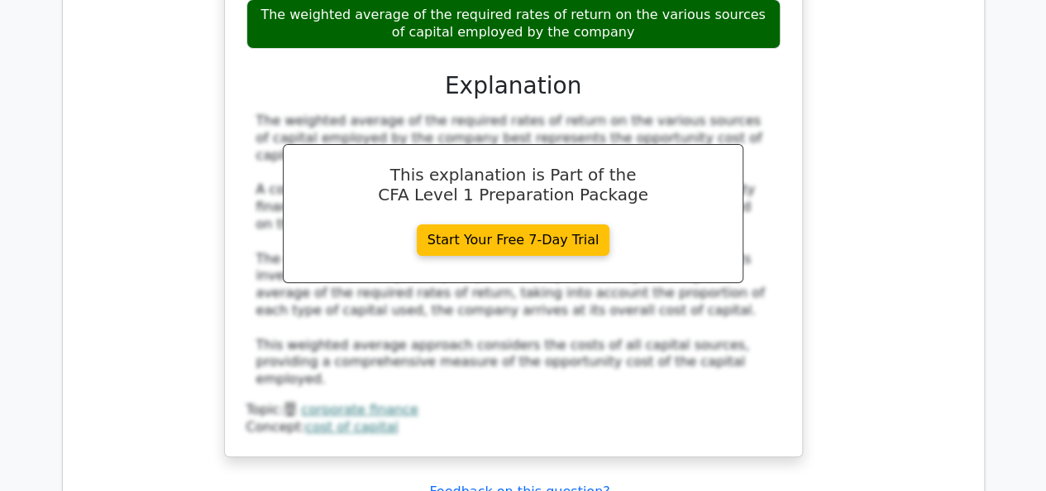
scroll to position [43933, 0]
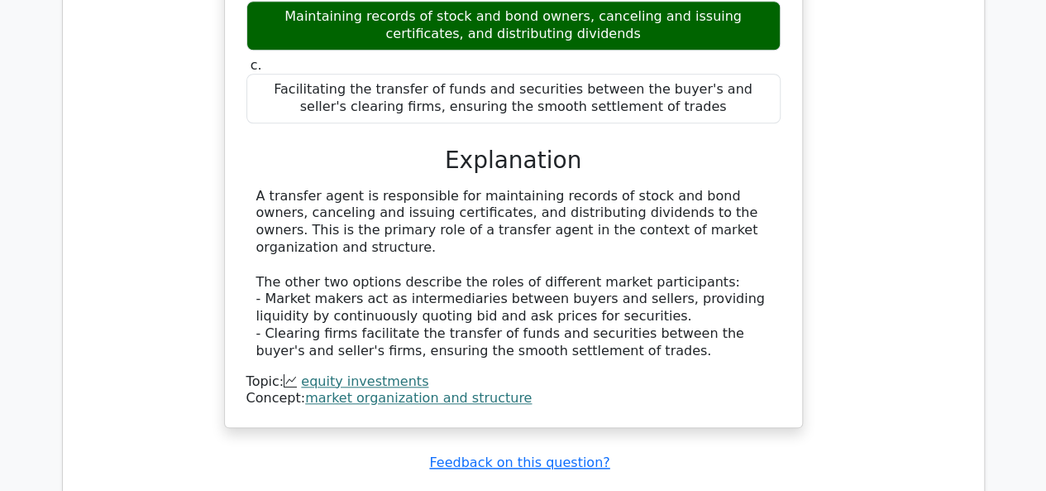
scroll to position [44670, 0]
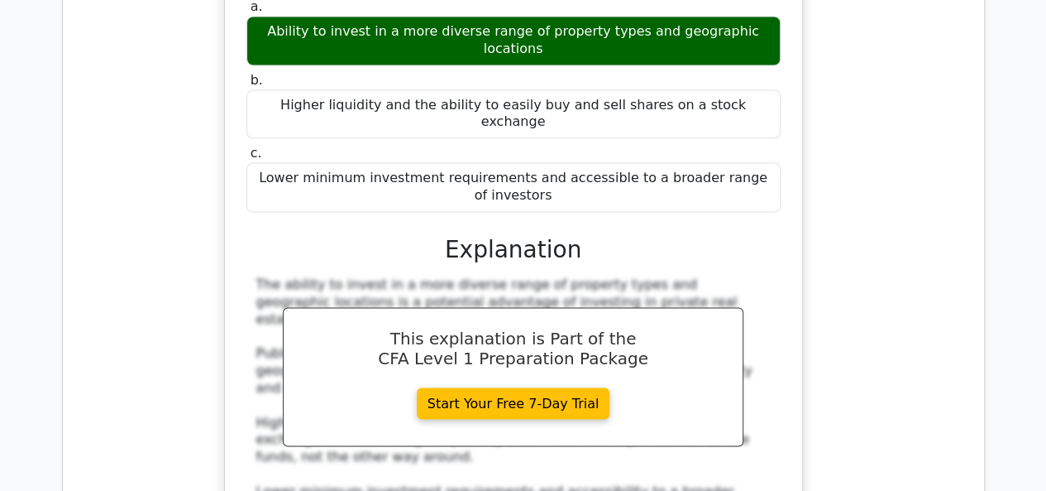
scroll to position [45460, 0]
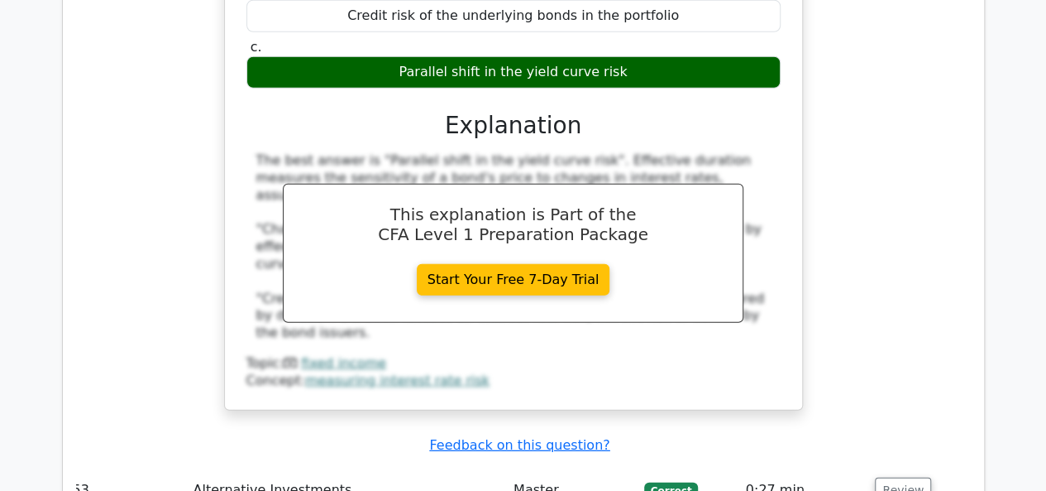
scroll to position [46160, 0]
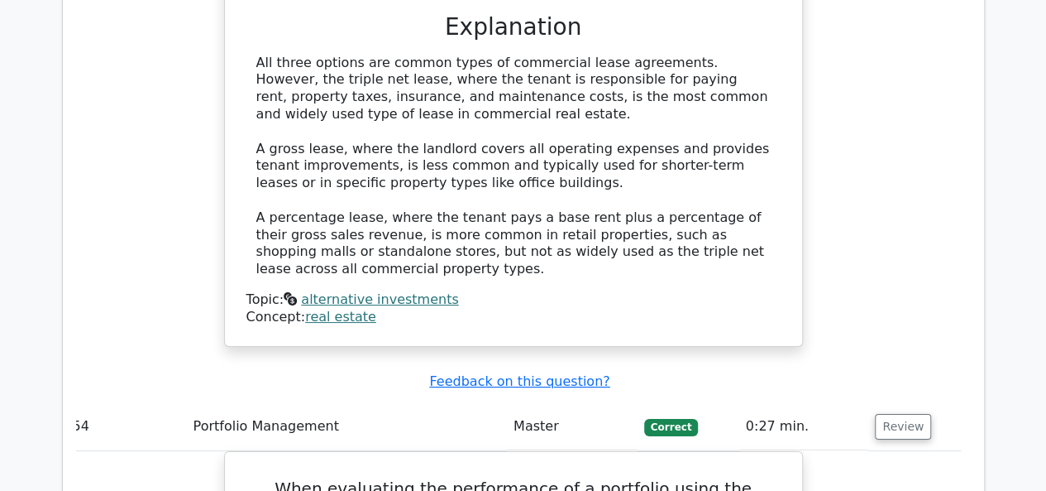
scroll to position [46976, 0]
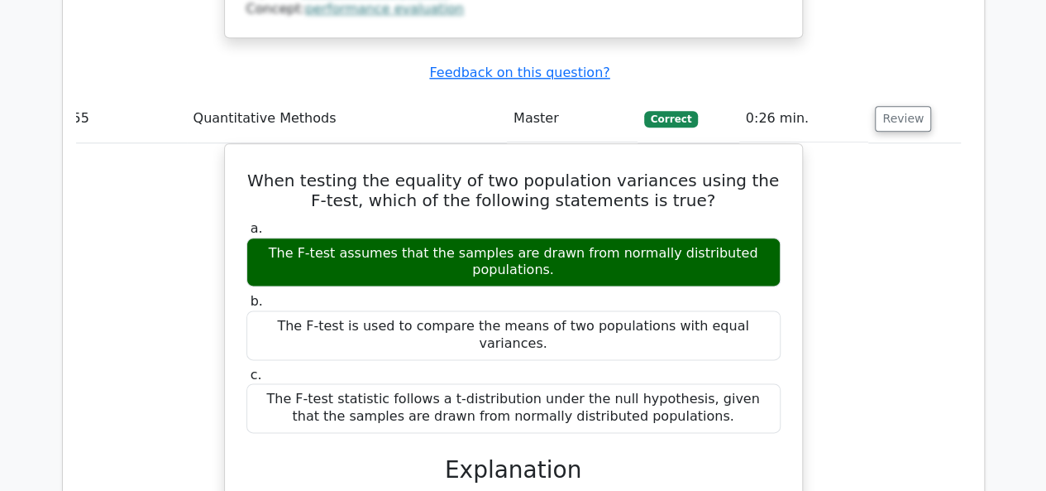
scroll to position [47988, 0]
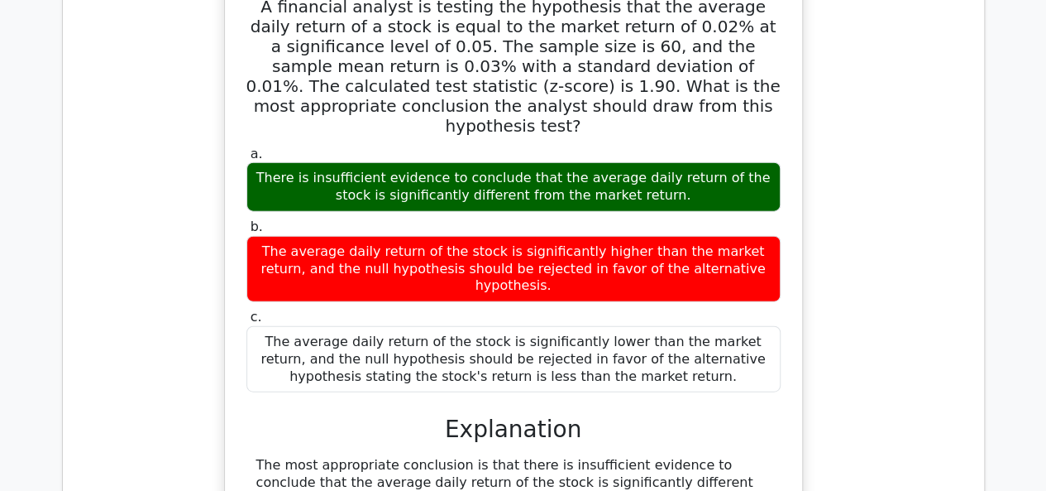
scroll to position [48928, 0]
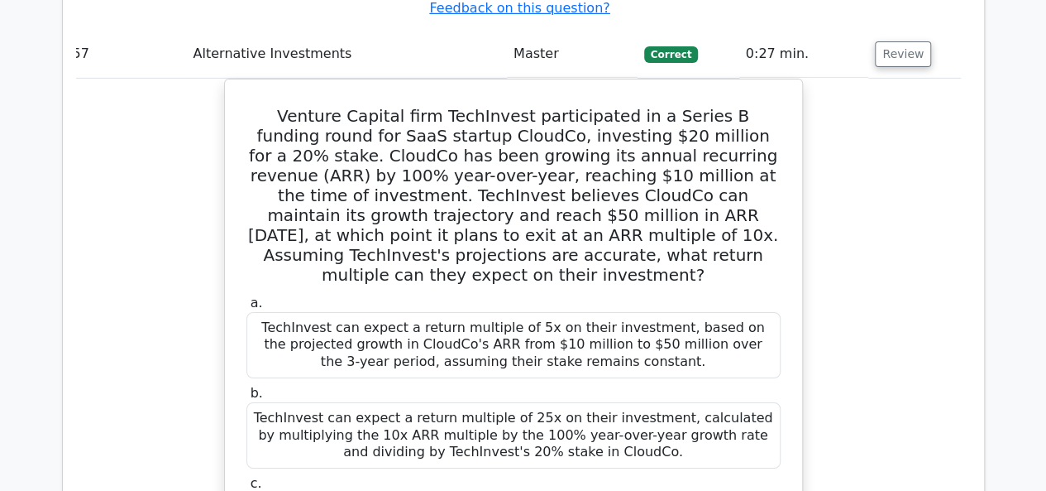
scroll to position [49821, 0]
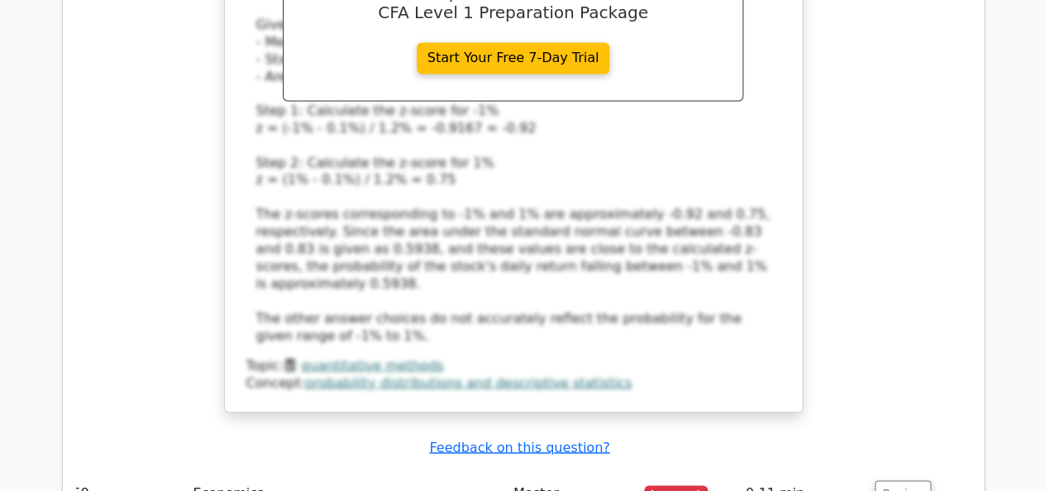
scroll to position [51517, 0]
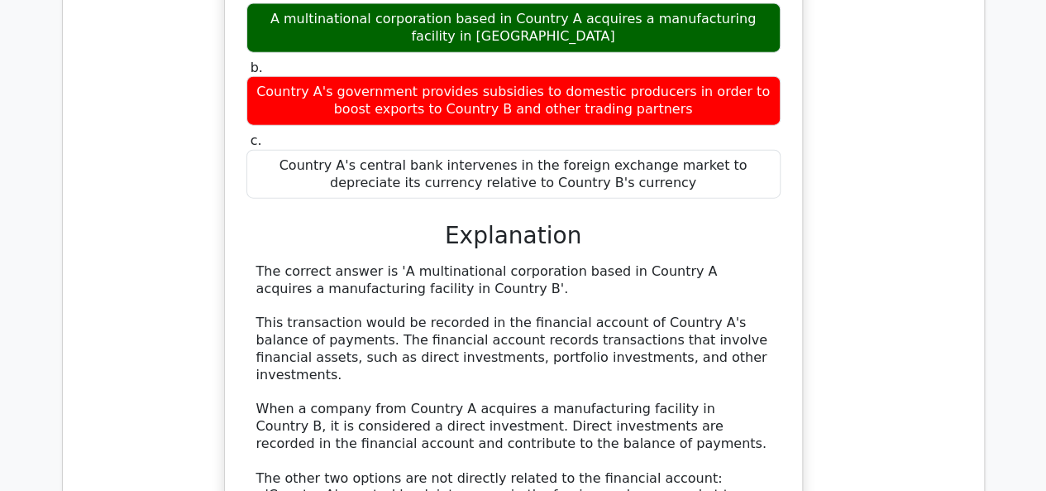
scroll to position [52147, 0]
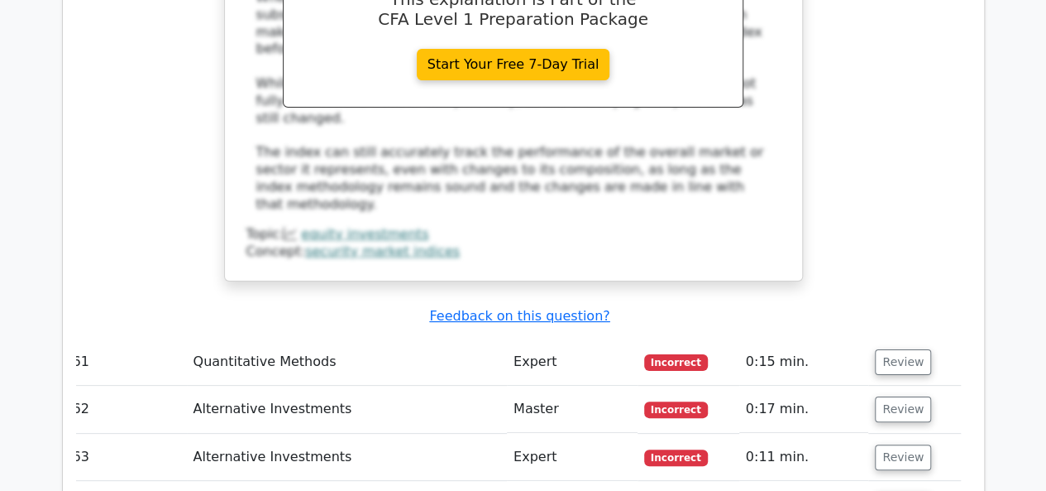
scroll to position [53305, 0]
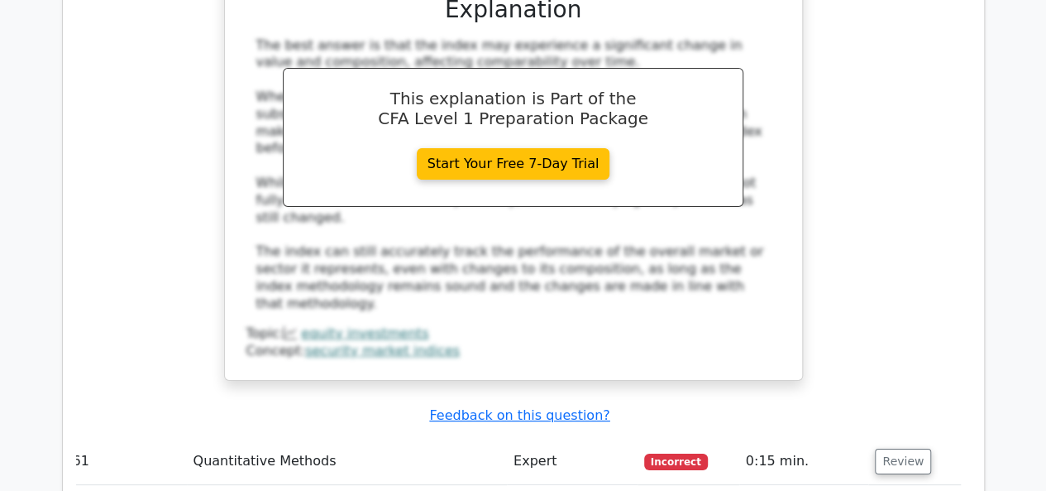
scroll to position [53264, 0]
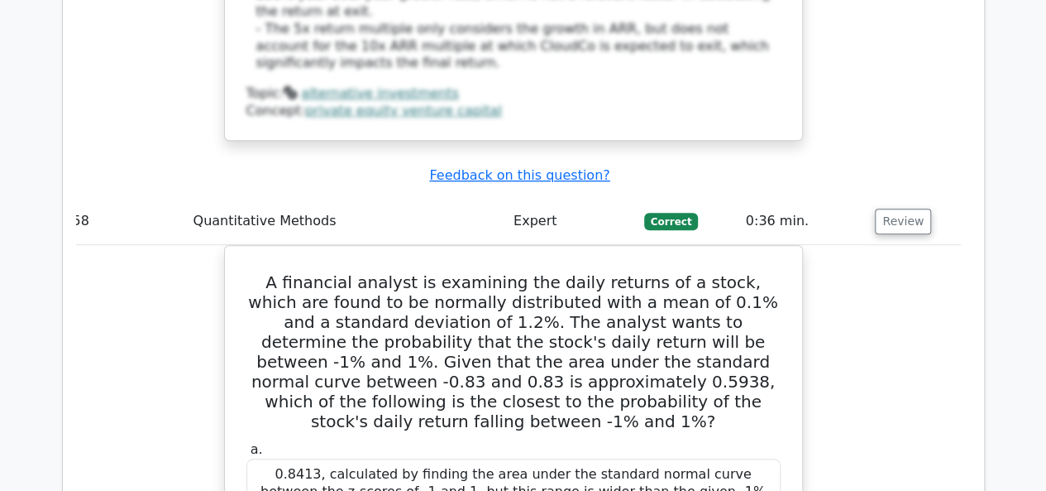
scroll to position [50680, 0]
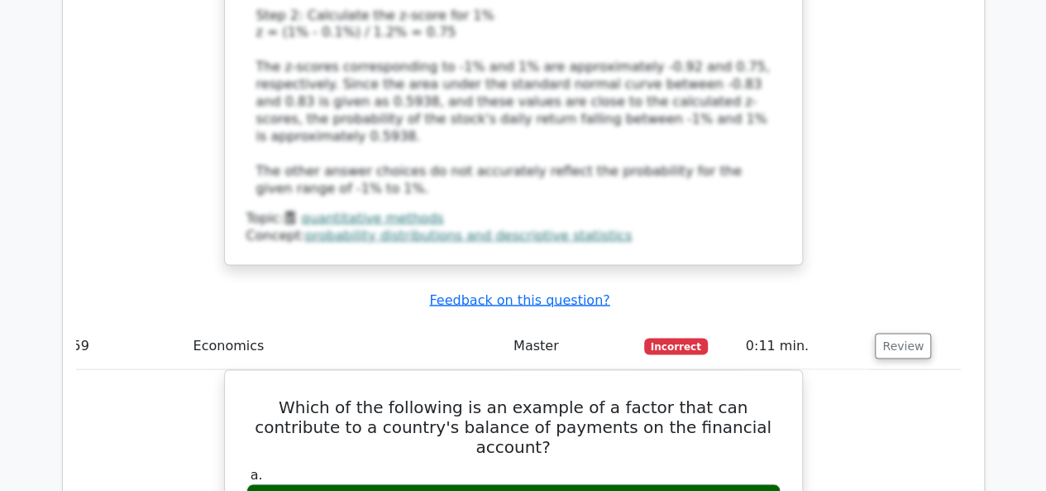
scroll to position [51667, 0]
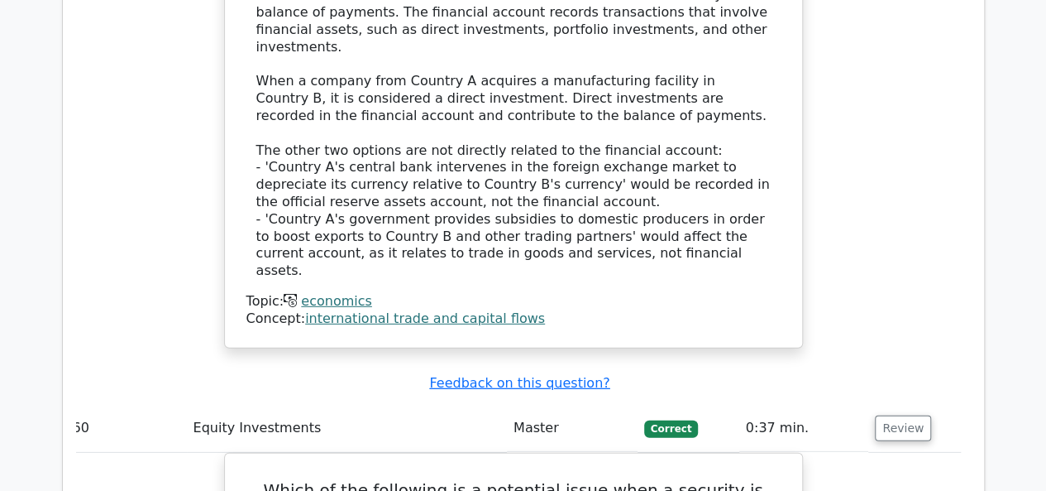
scroll to position [52475, 0]
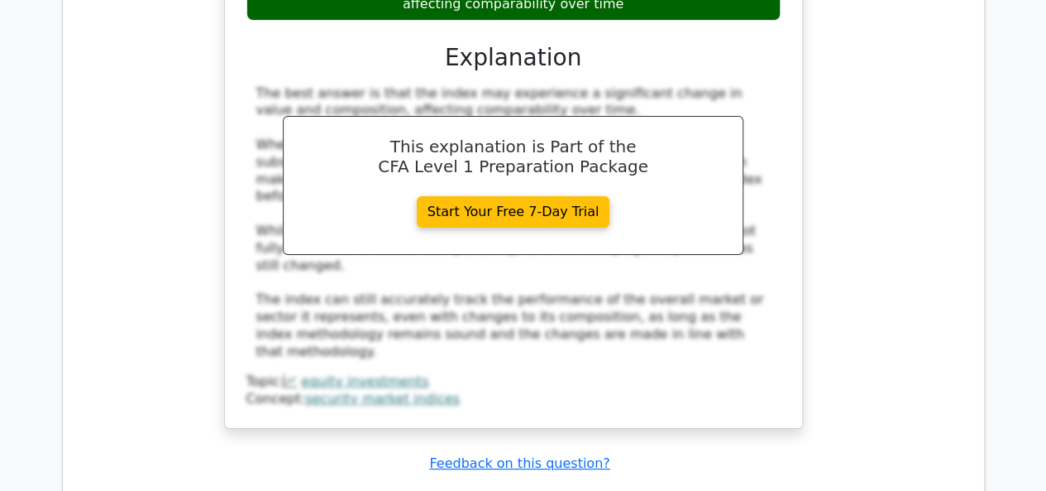
scroll to position [53298, 0]
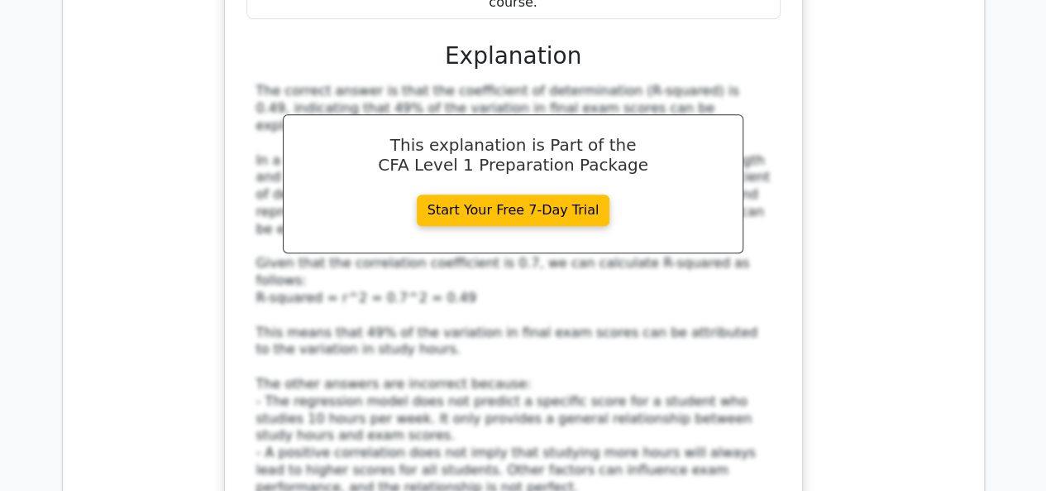
scroll to position [54150, 0]
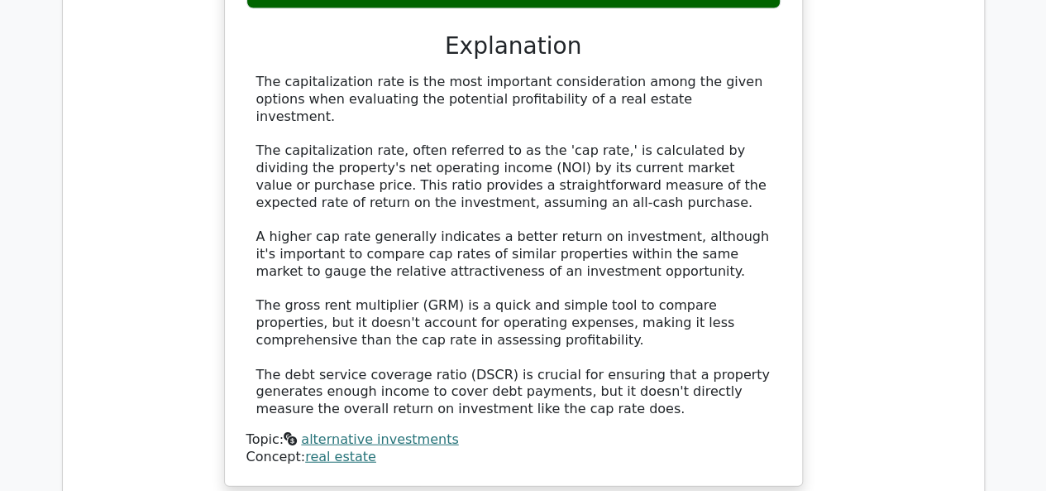
scroll to position [55117, 0]
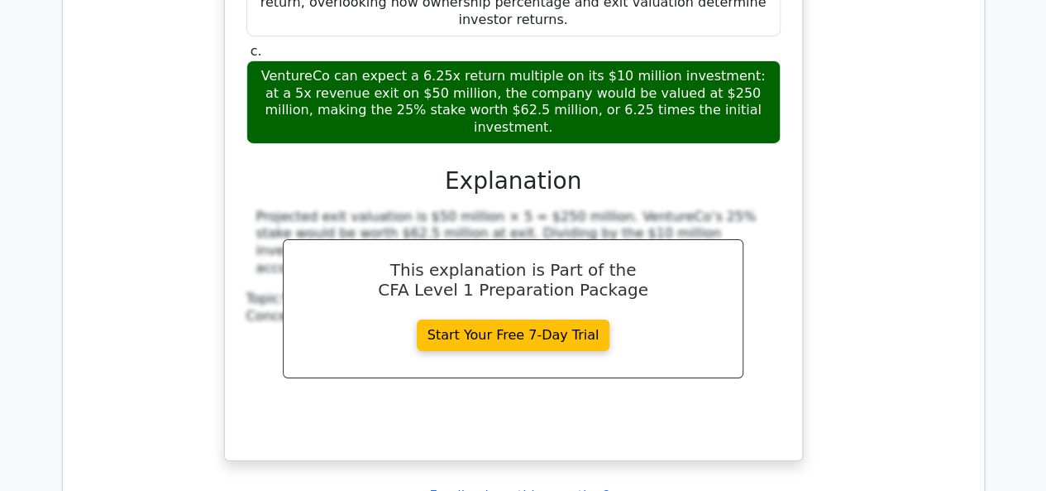
scroll to position [56069, 0]
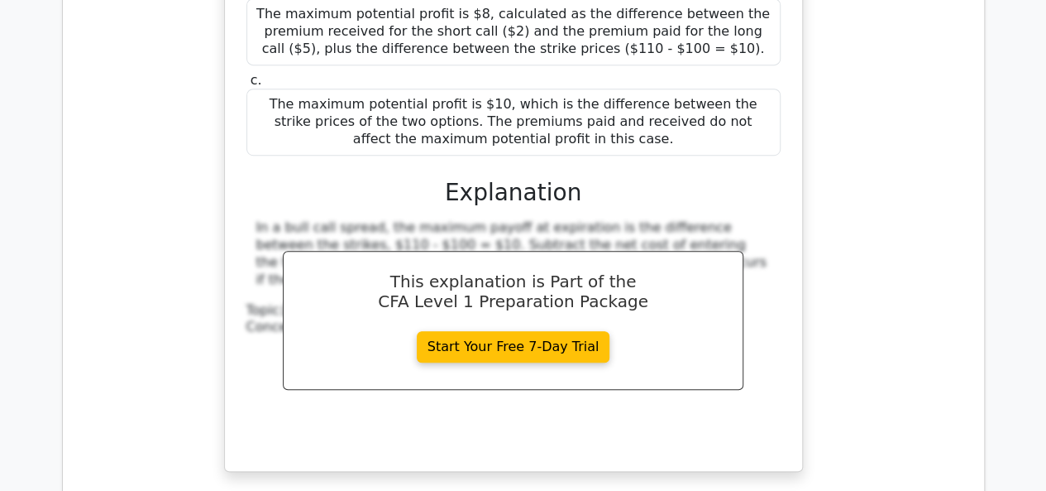
scroll to position [56925, 0]
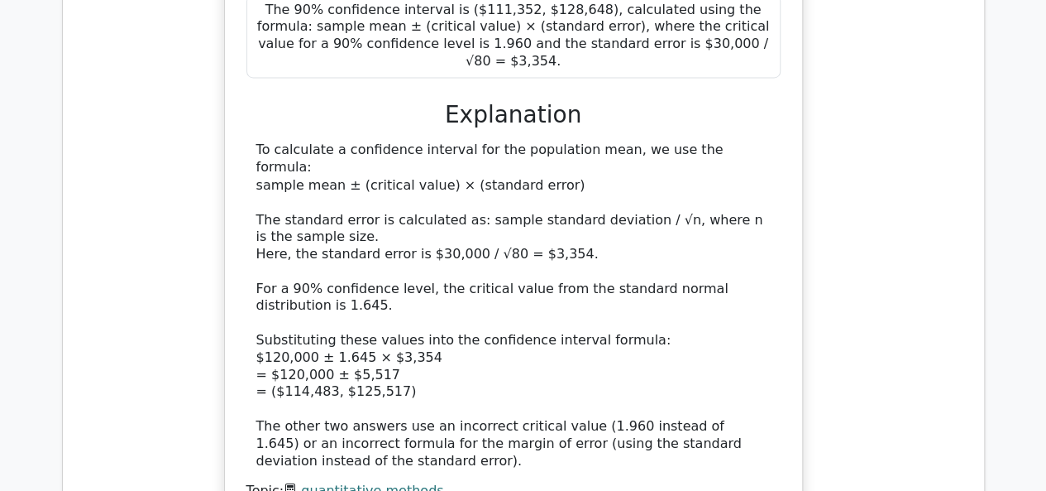
scroll to position [57897, 0]
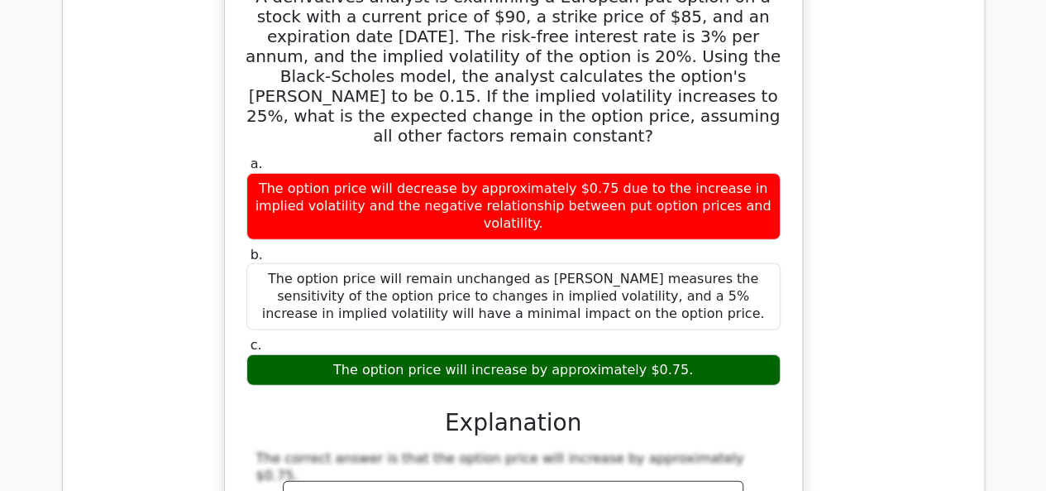
scroll to position [58756, 0]
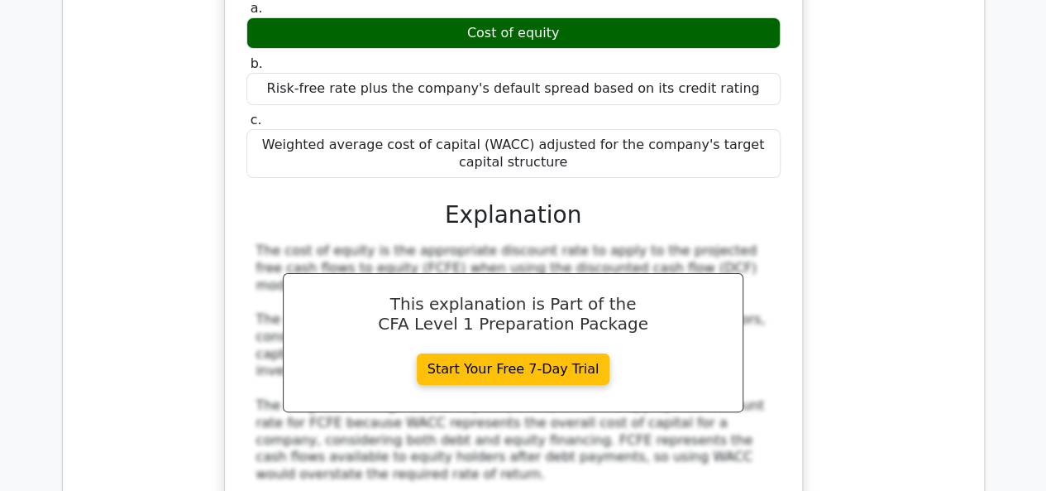
scroll to position [59610, 0]
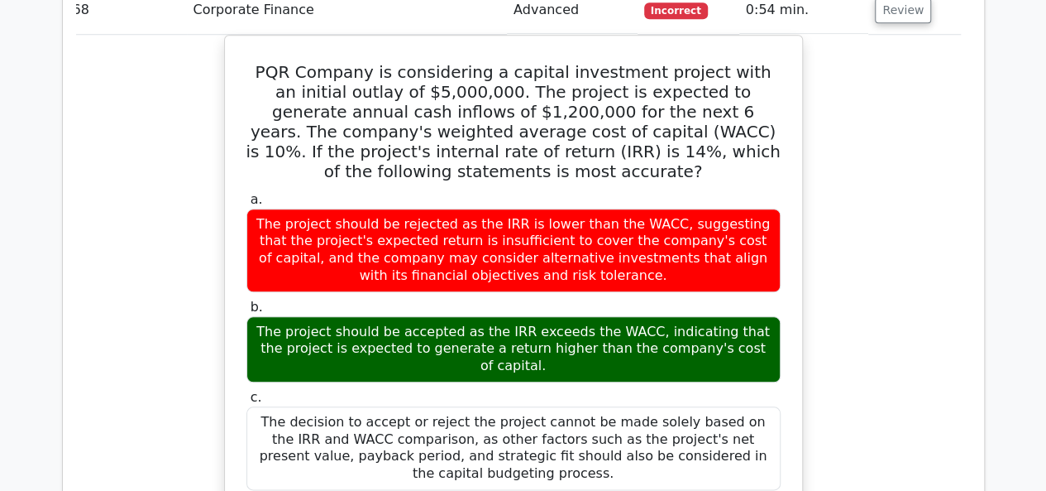
scroll to position [60379, 0]
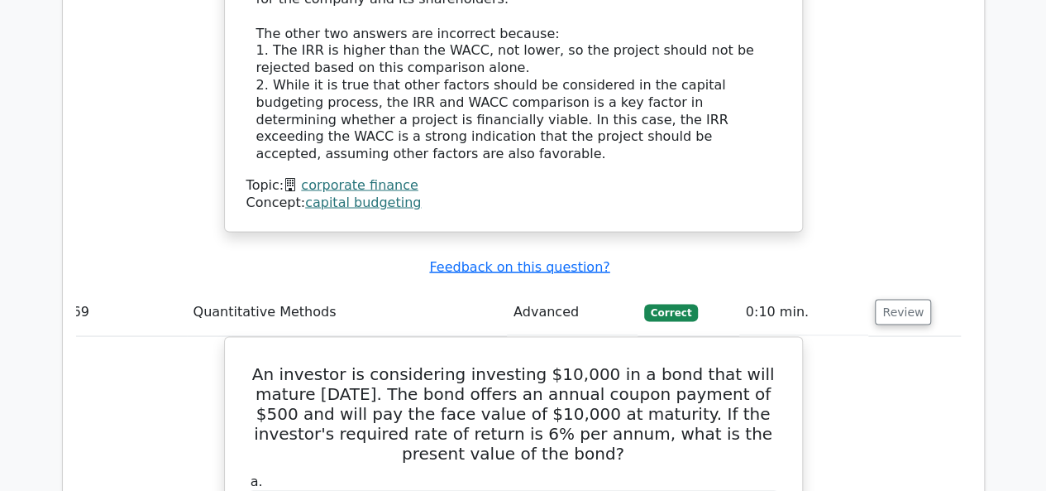
scroll to position [61079, 0]
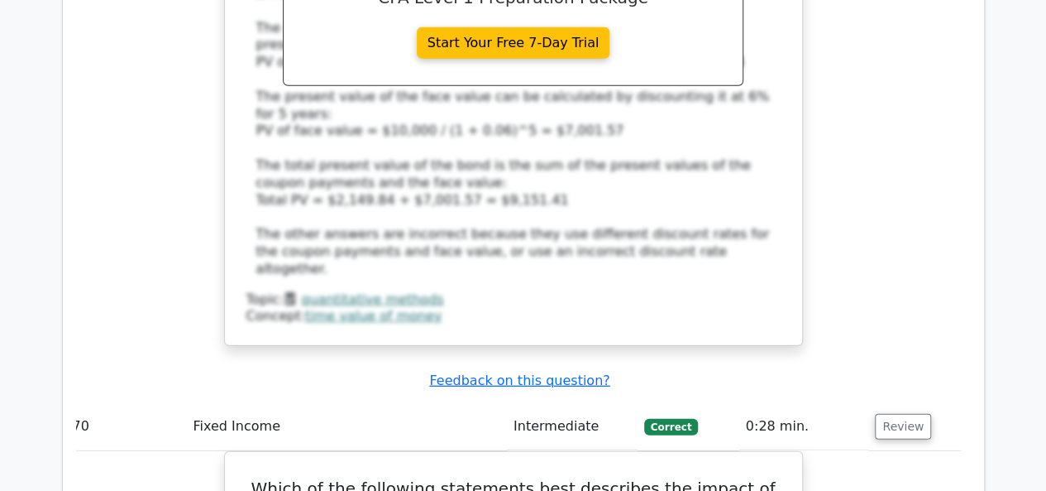
scroll to position [61833, 0]
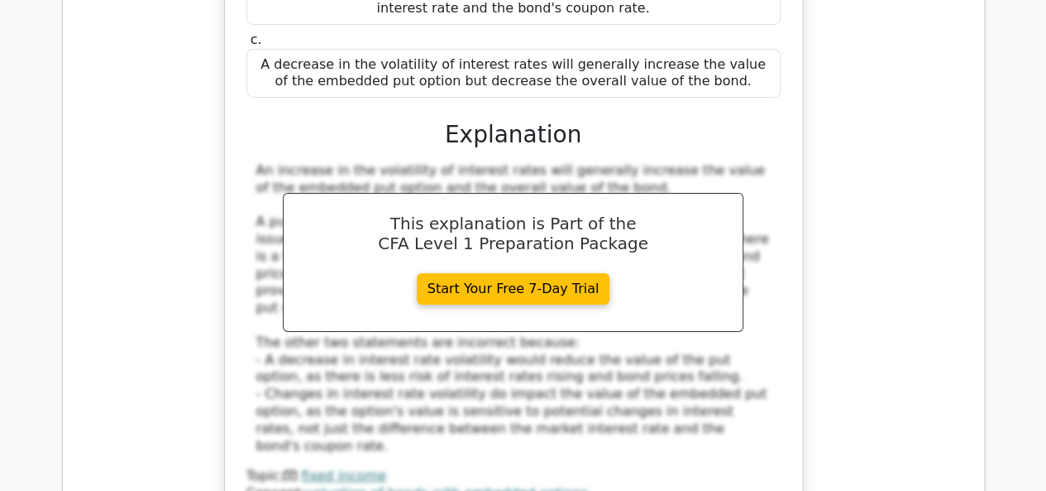
scroll to position [62531, 0]
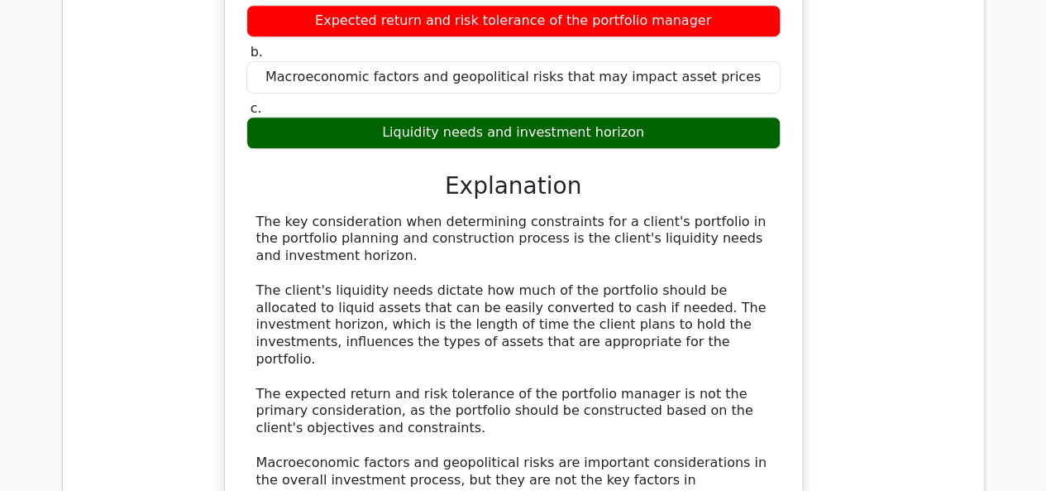
scroll to position [63264, 0]
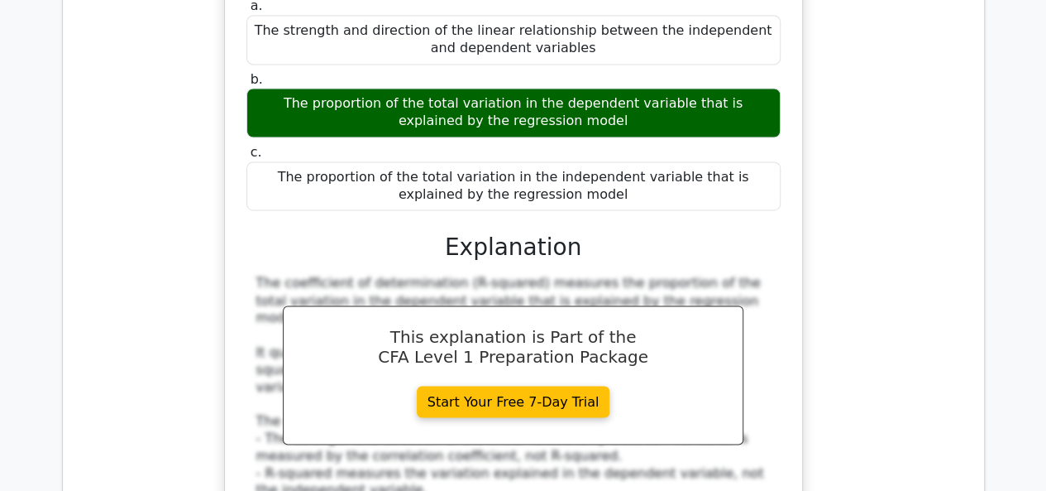
scroll to position [64032, 0]
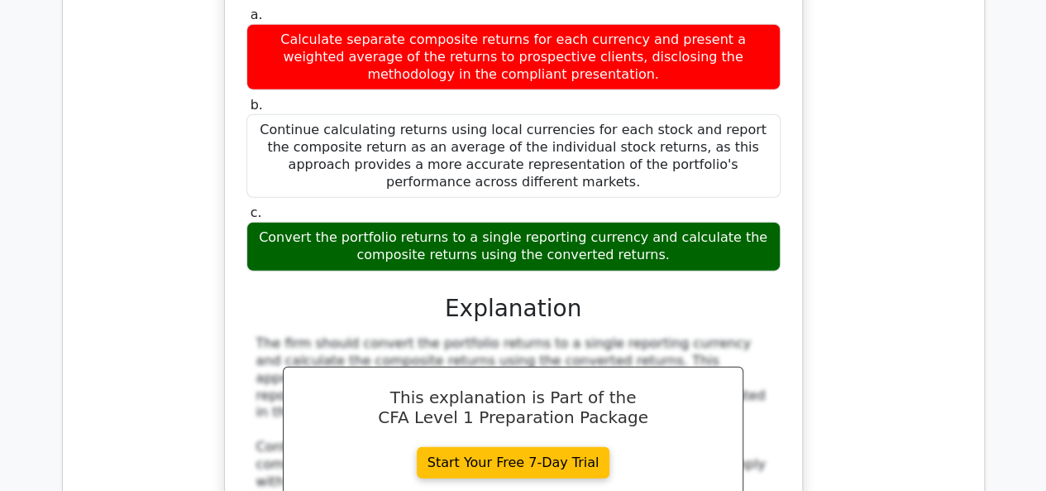
scroll to position [64842, 0]
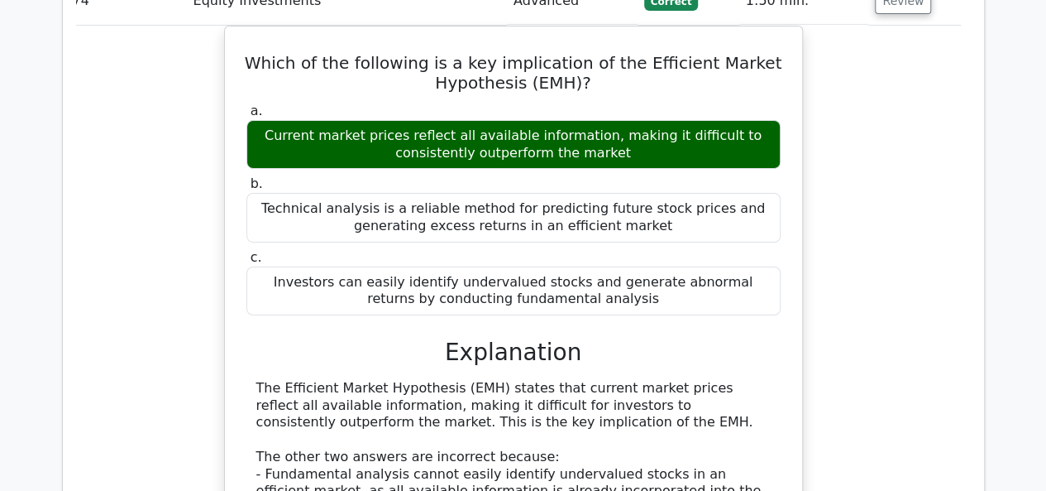
scroll to position [65600, 0]
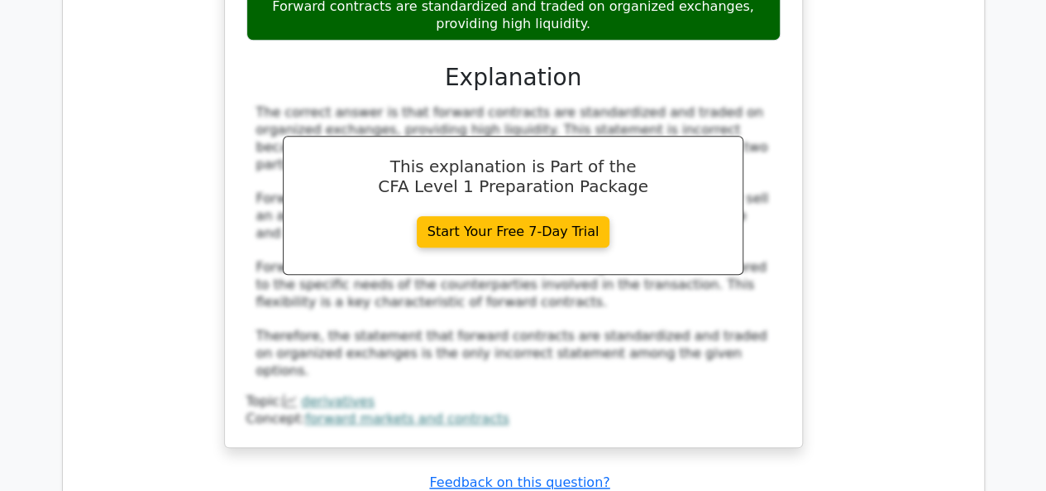
scroll to position [66488, 0]
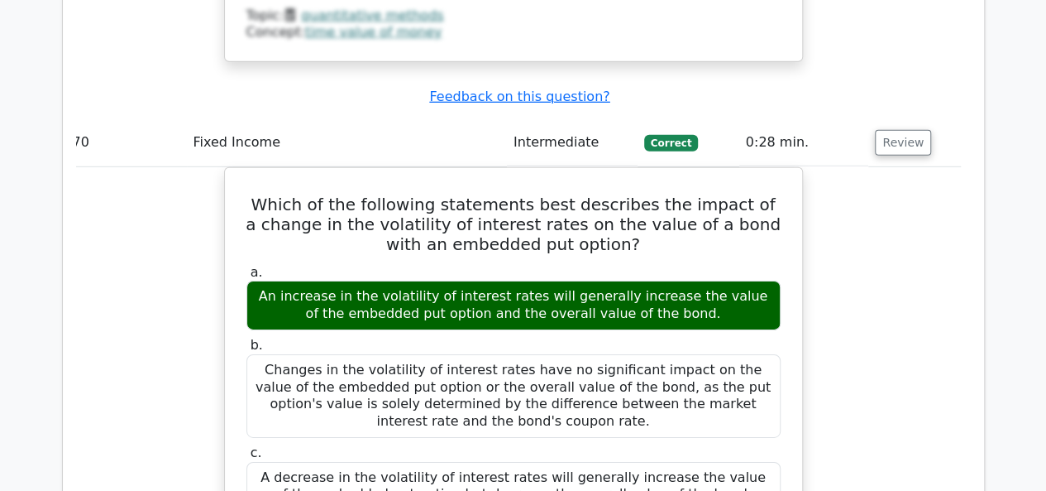
scroll to position [75548, 0]
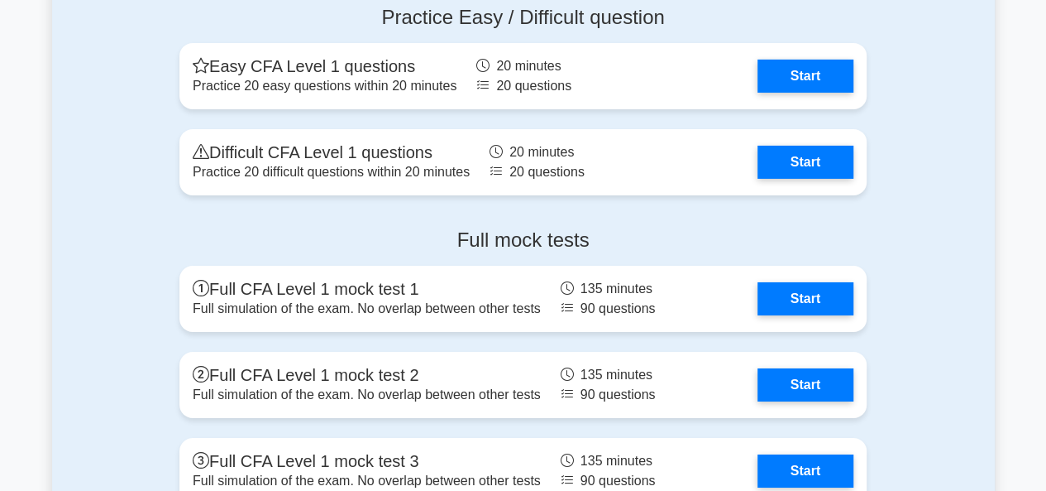
scroll to position [2716, 0]
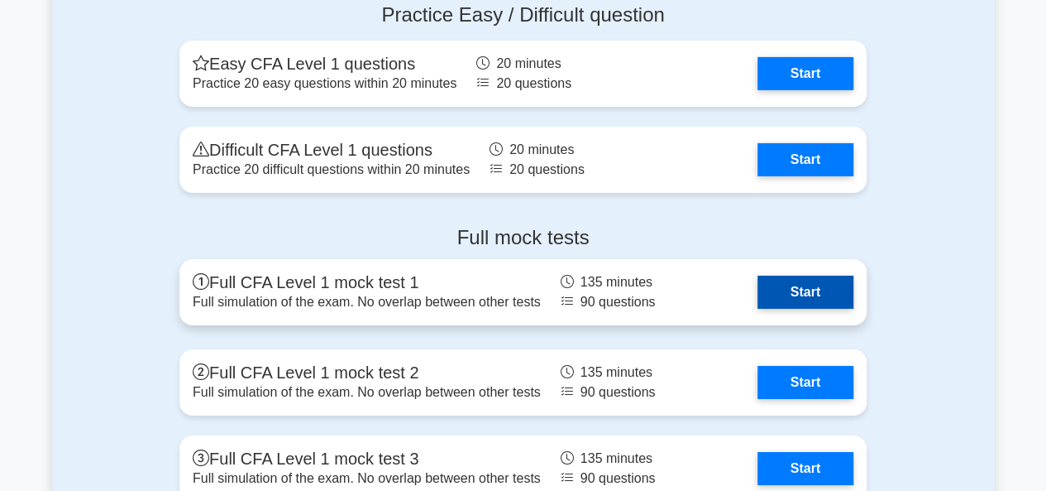
click at [787, 291] on link "Start" at bounding box center [806, 291] width 96 height 33
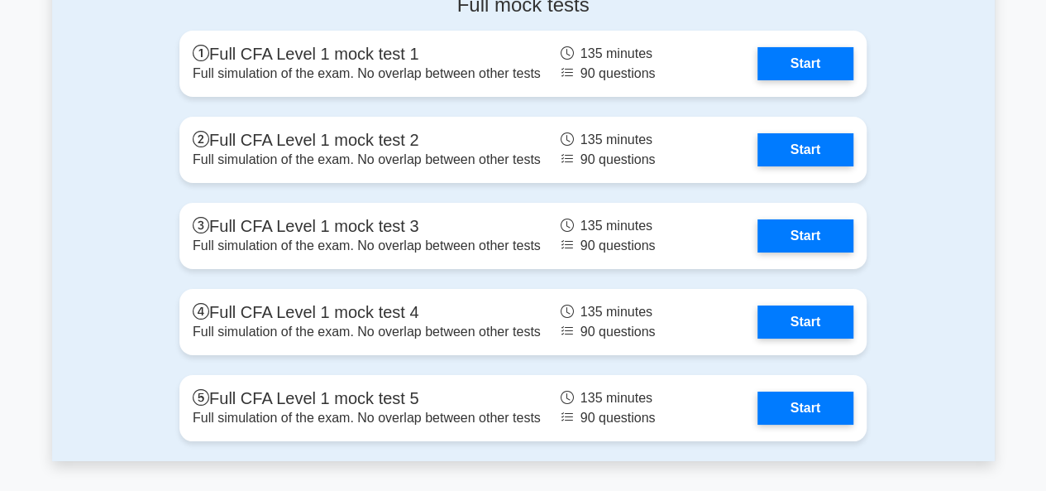
scroll to position [2949, 0]
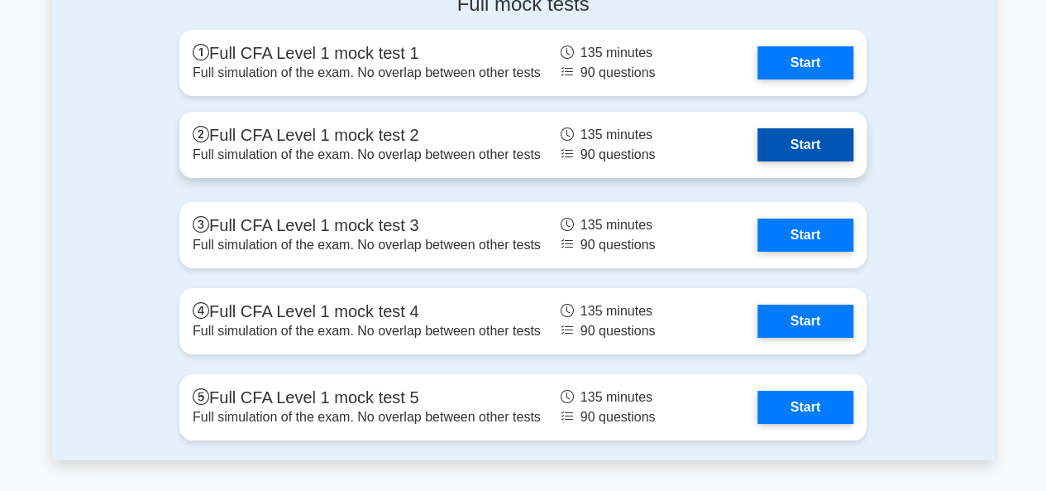
click at [849, 141] on link "Start" at bounding box center [806, 144] width 96 height 33
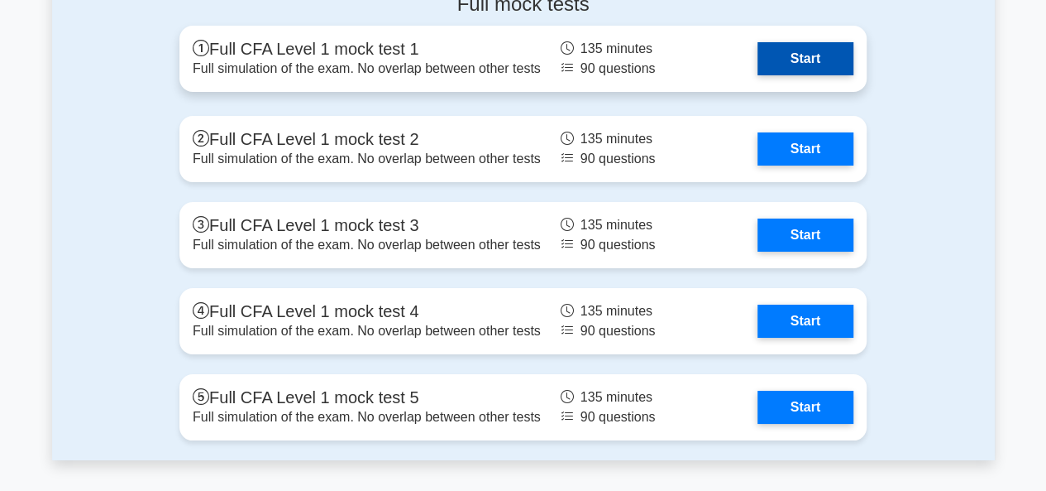
click at [778, 54] on link "Start" at bounding box center [806, 58] width 96 height 33
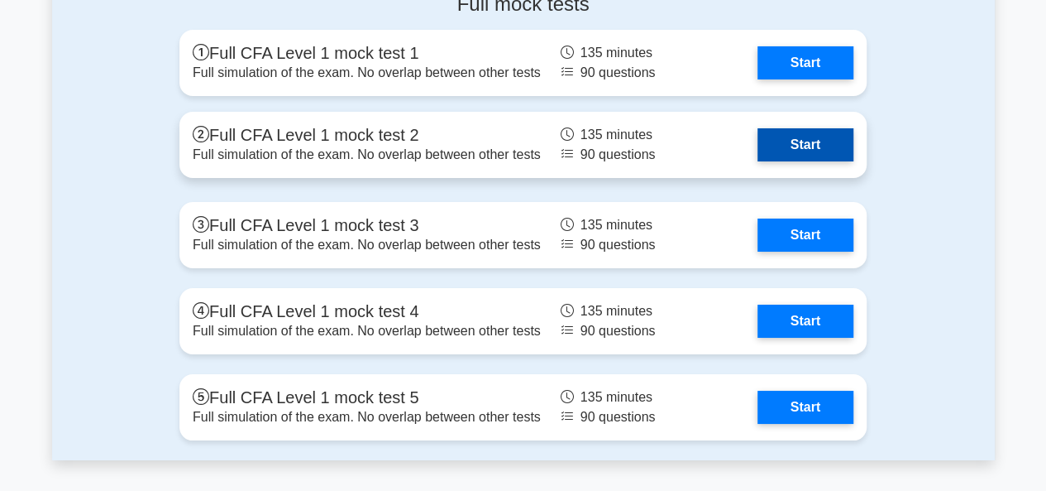
click at [792, 145] on link "Start" at bounding box center [806, 144] width 96 height 33
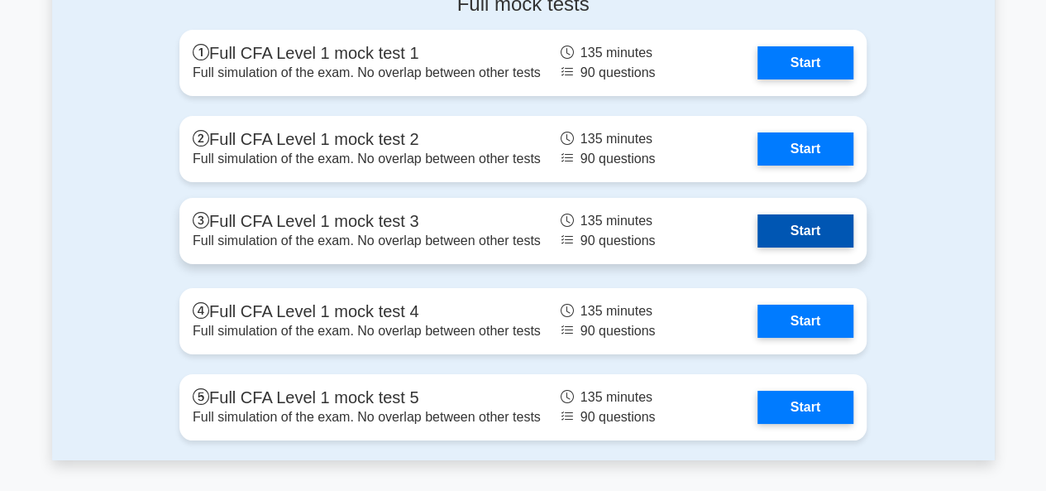
click at [816, 224] on link "Start" at bounding box center [806, 230] width 96 height 33
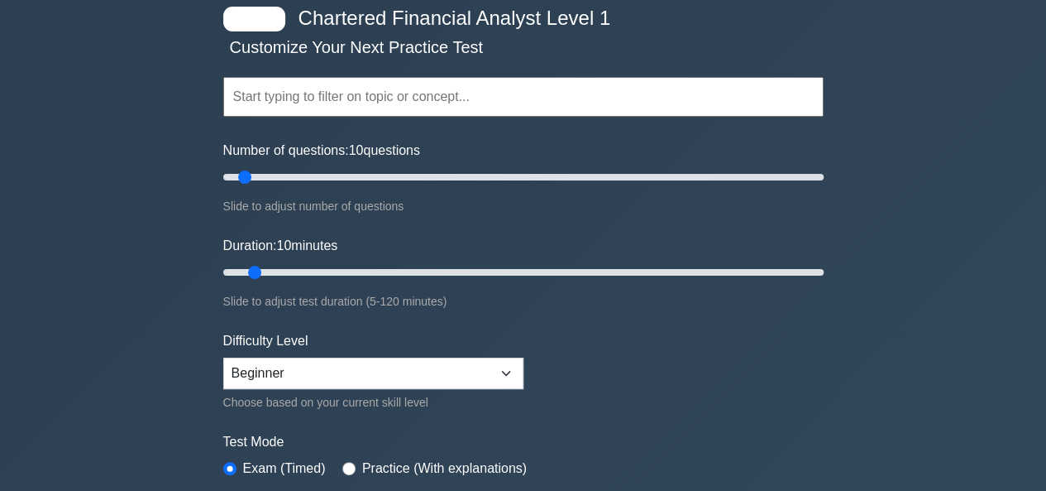
scroll to position [0, 0]
